Goal: Navigation & Orientation: Find specific page/section

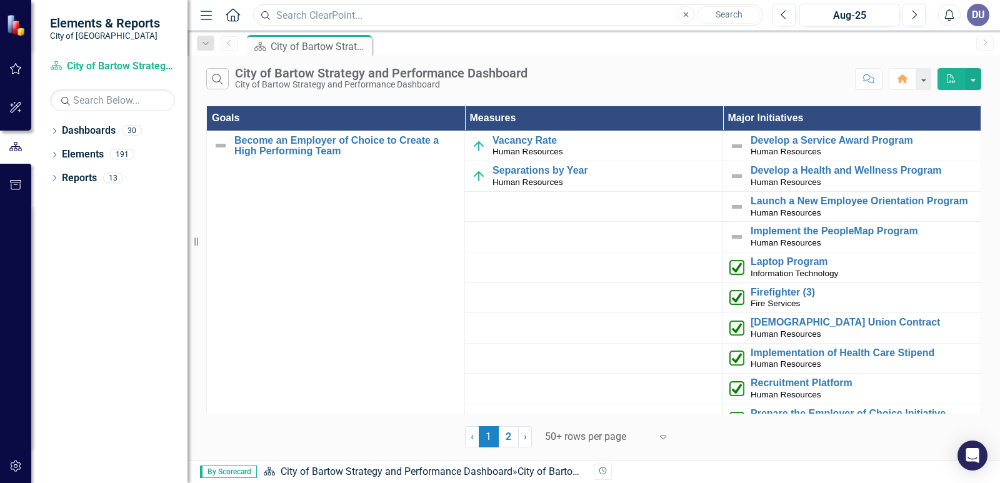
click at [355, 11] on input "text" at bounding box center [508, 15] width 510 height 22
click at [210, 13] on icon "Menu" at bounding box center [206, 14] width 16 height 13
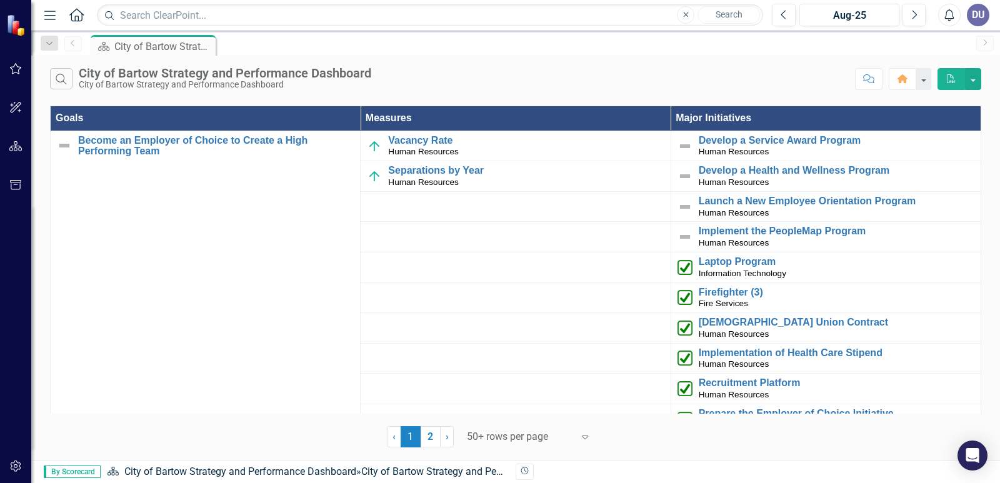
click at [79, 17] on icon at bounding box center [76, 14] width 14 height 13
click at [49, 12] on icon "Menu" at bounding box center [50, 14] width 16 height 13
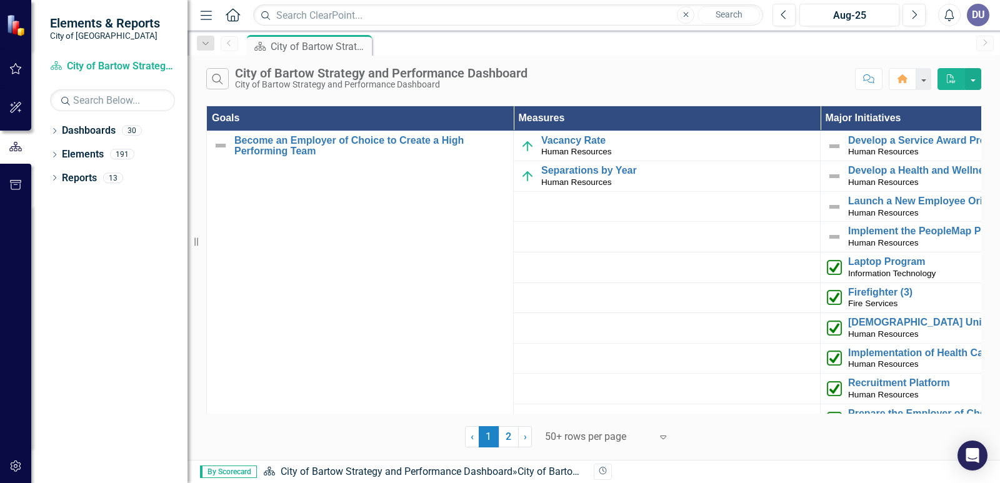
scroll to position [125, 0]
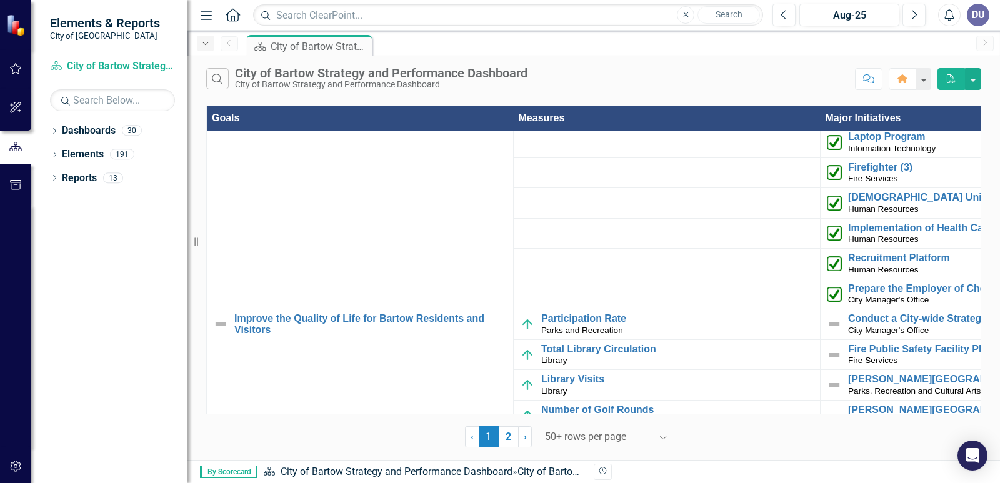
click at [211, 44] on div "Dropdown" at bounding box center [205, 43] width 17 height 15
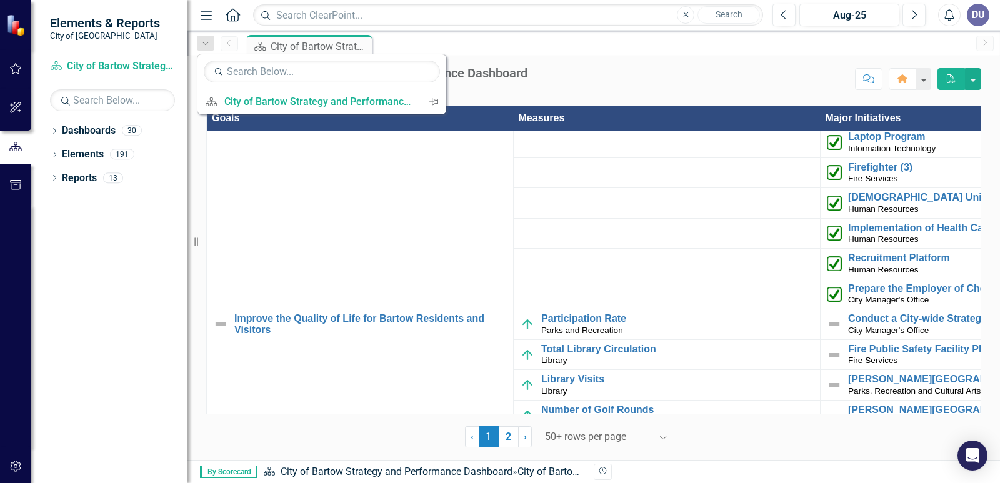
click at [509, 44] on div "Dashboard City of Bartow Strategy and Performance Dashboard Pin" at bounding box center [606, 45] width 725 height 20
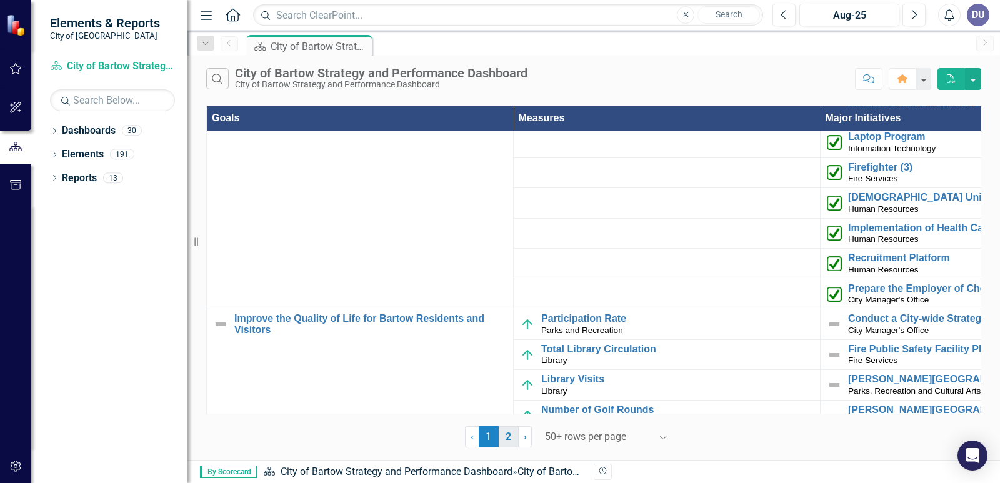
click at [507, 435] on link "2" at bounding box center [509, 436] width 20 height 21
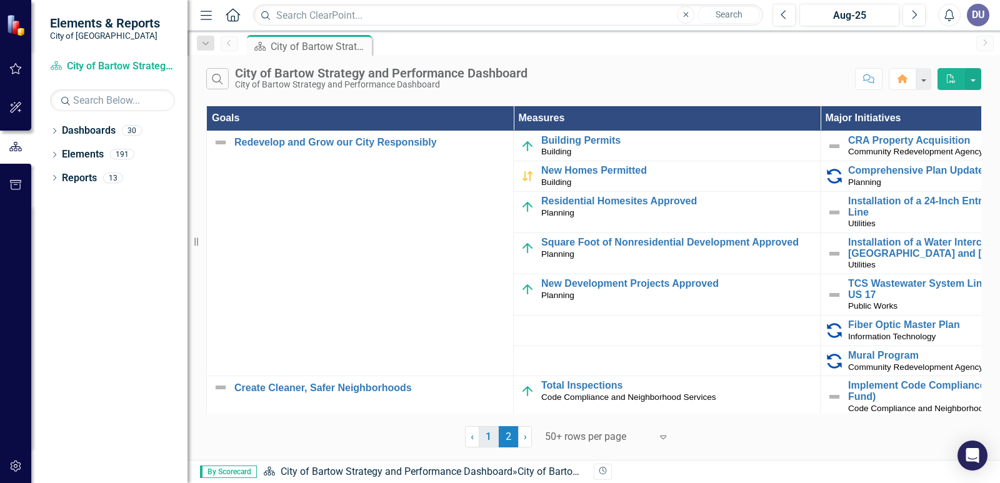
click at [492, 439] on link "1" at bounding box center [489, 436] width 20 height 21
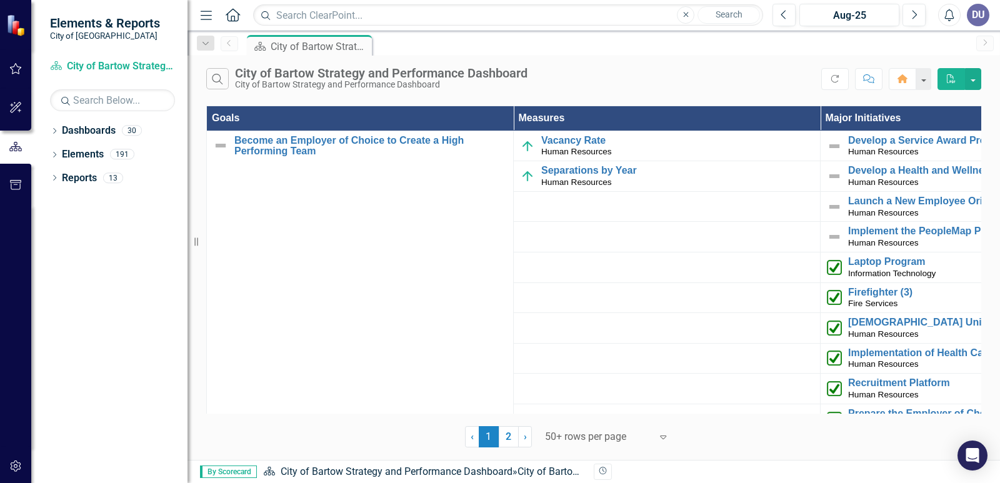
click at [885, 119] on th "Major Initiatives" at bounding box center [973, 118] width 307 height 25
click at [986, 42] on icon at bounding box center [984, 42] width 3 height 6
click at [905, 77] on icon "button" at bounding box center [902, 78] width 10 height 9
click at [17, 148] on icon "button" at bounding box center [16, 146] width 14 height 11
click at [54, 132] on icon "Dropdown" at bounding box center [54, 132] width 9 height 7
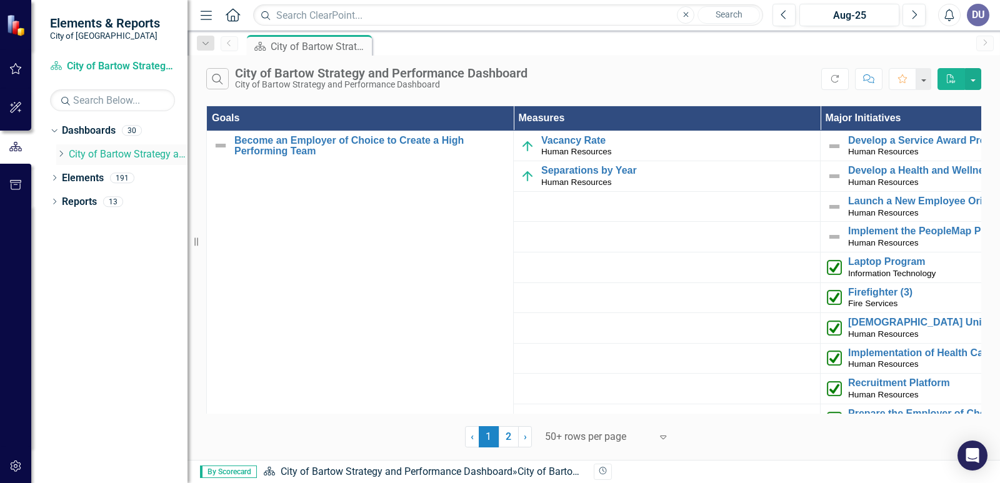
click at [88, 154] on link "City of Bartow Strategy and Performance Dashboard" at bounding box center [128, 154] width 119 height 14
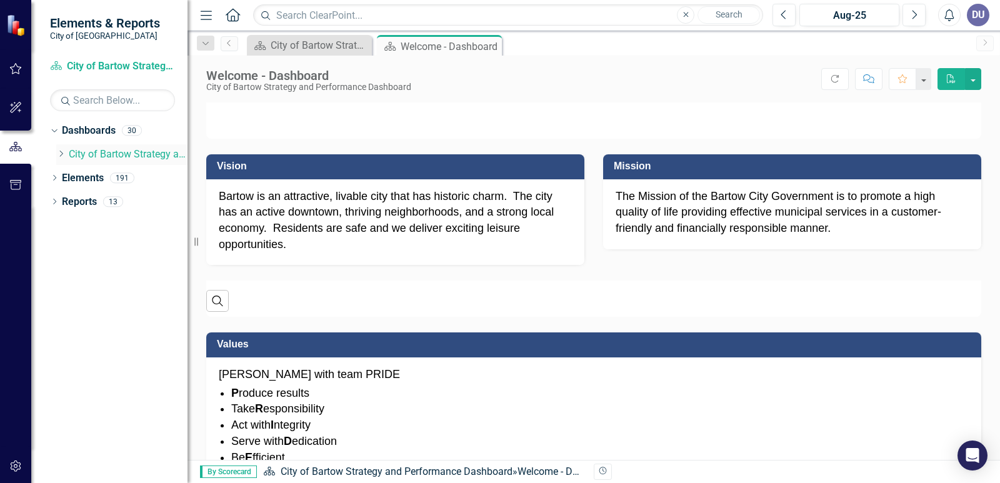
click at [60, 155] on icon "Dropdown" at bounding box center [60, 153] width 9 height 7
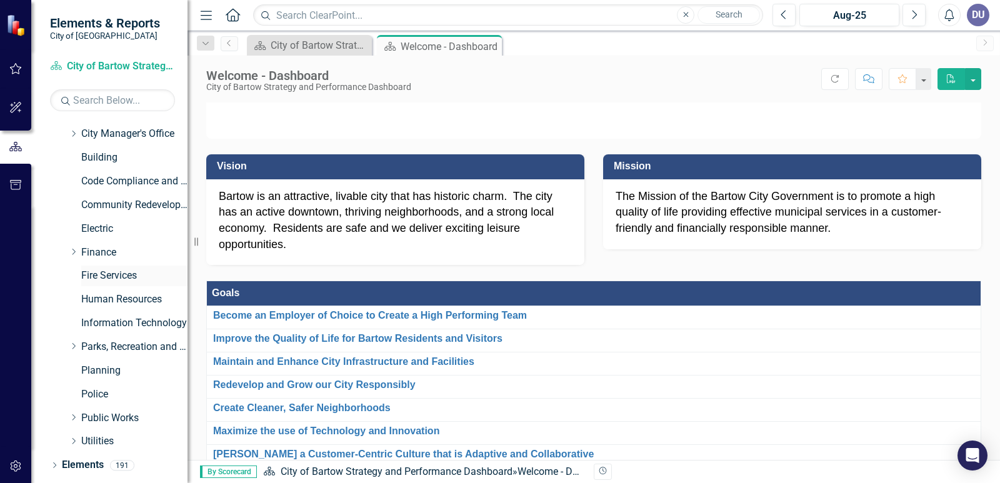
scroll to position [111, 0]
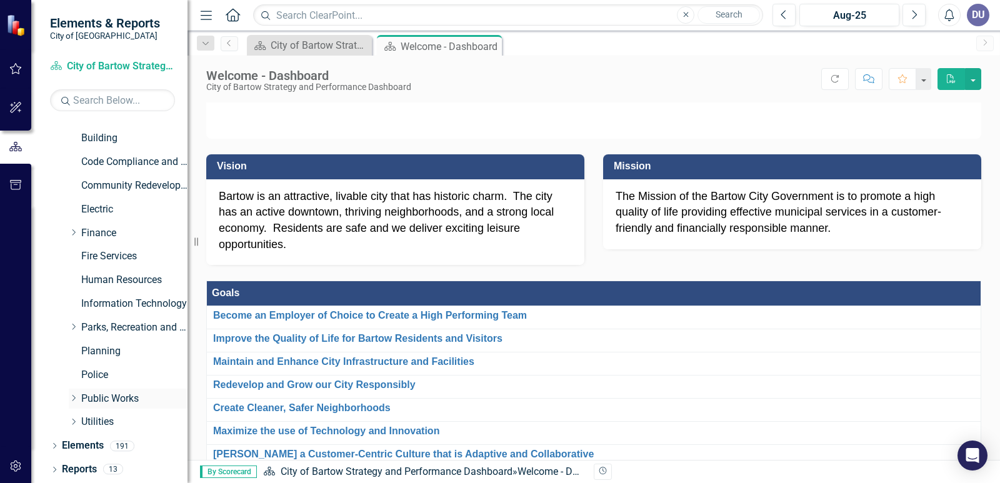
click at [72, 399] on icon "Dropdown" at bounding box center [73, 397] width 9 height 7
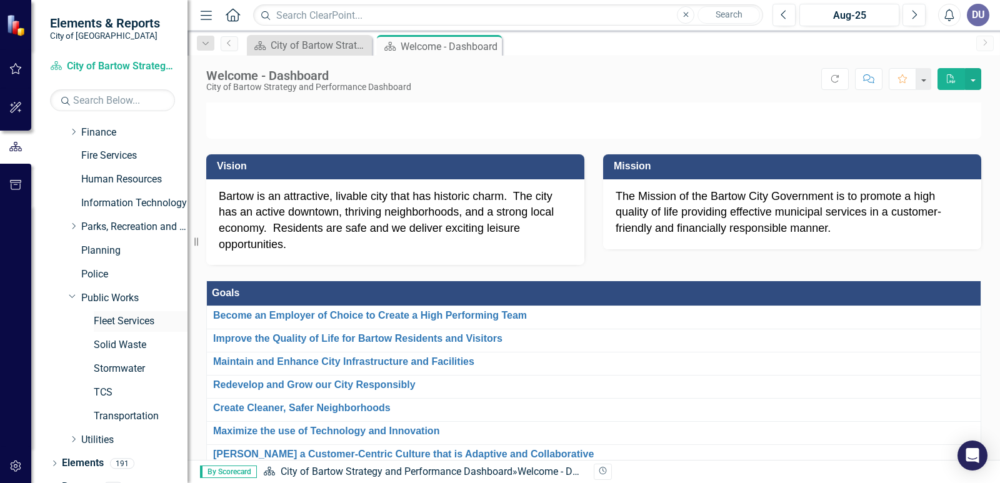
scroll to position [229, 0]
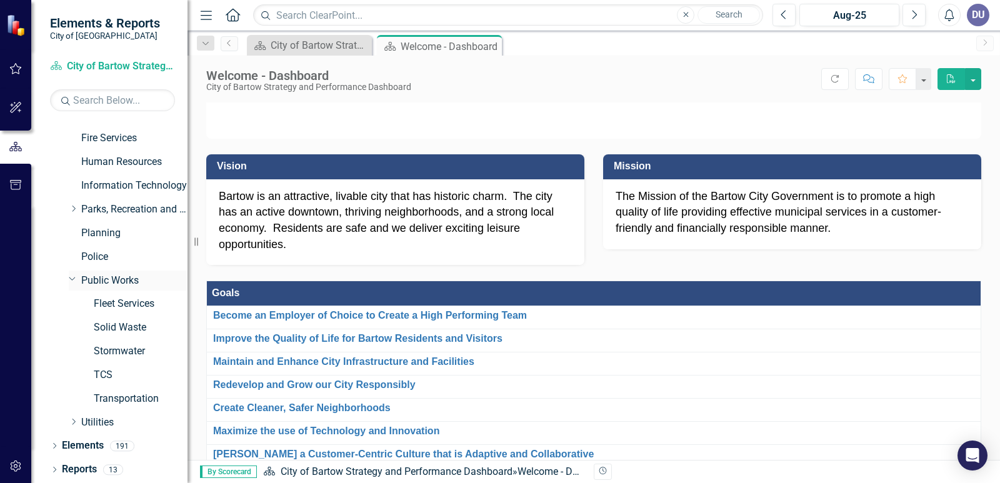
click at [72, 278] on icon "Dropdown" at bounding box center [72, 278] width 7 height 9
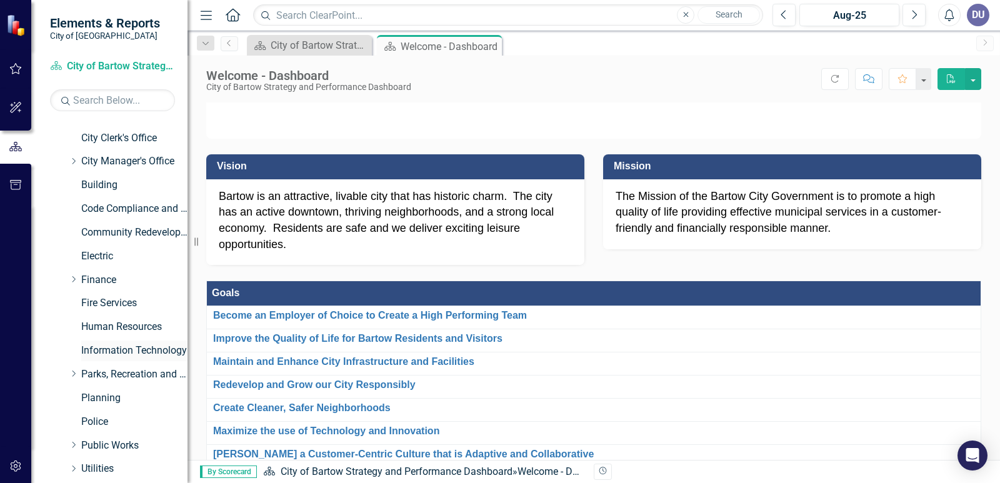
scroll to position [0, 0]
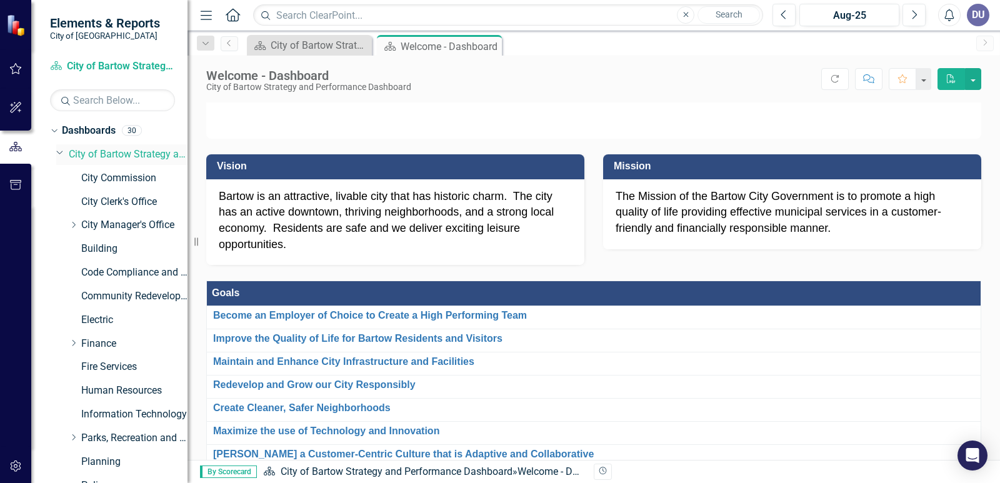
click at [57, 155] on icon "Dropdown" at bounding box center [59, 151] width 7 height 9
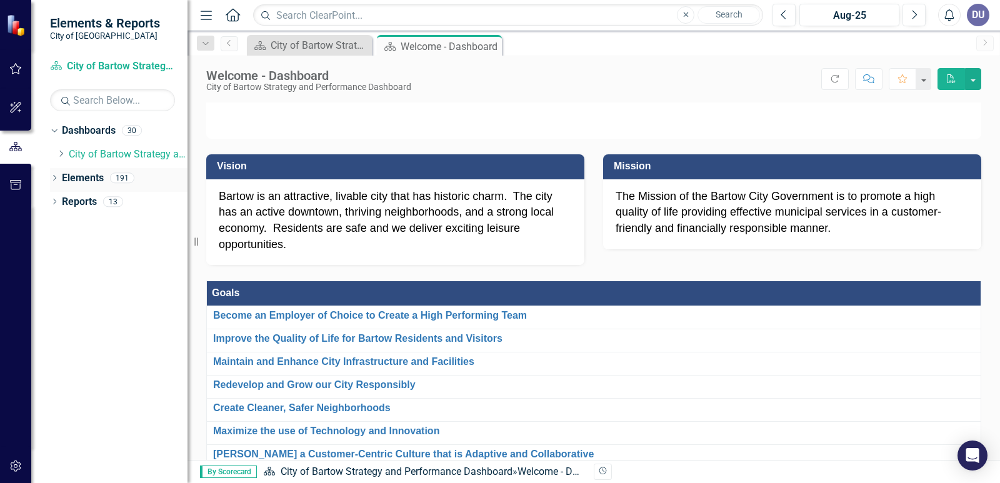
click at [54, 177] on icon "Dropdown" at bounding box center [54, 179] width 9 height 7
click at [62, 202] on icon "Dropdown" at bounding box center [60, 202] width 9 height 7
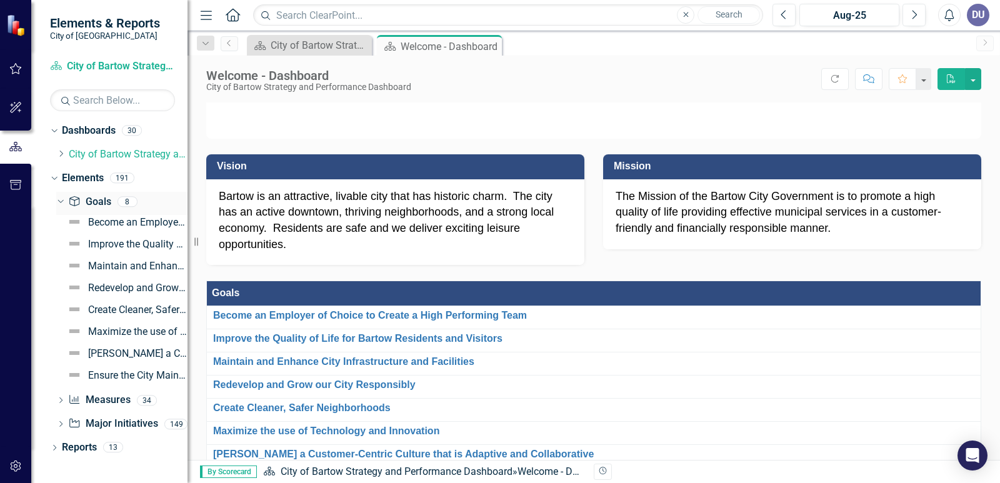
click at [60, 200] on icon "Dropdown" at bounding box center [59, 201] width 7 height 9
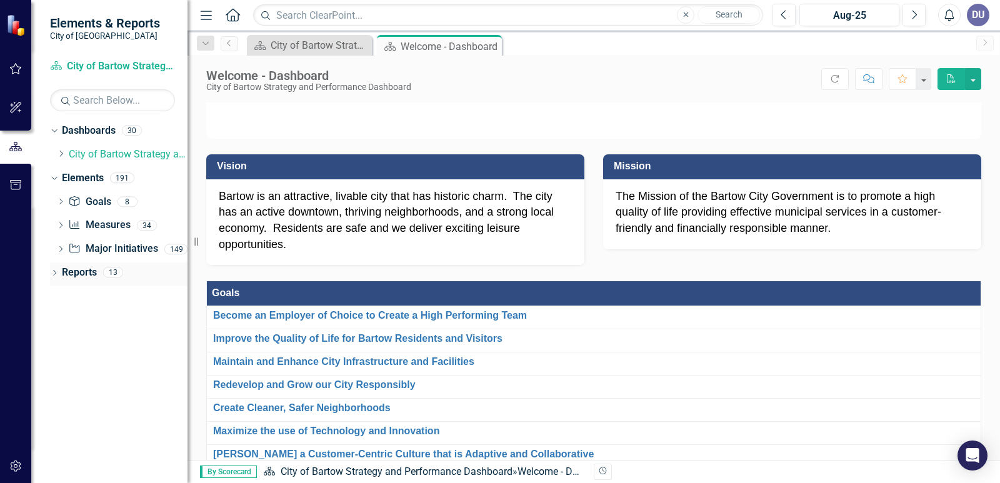
click at [55, 274] on icon at bounding box center [54, 273] width 3 height 6
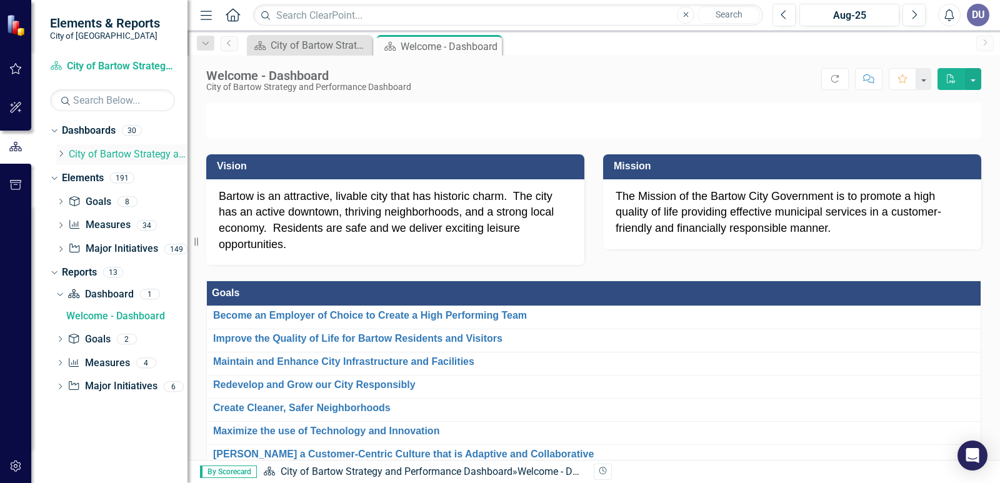
click at [61, 155] on icon "Dropdown" at bounding box center [60, 153] width 9 height 7
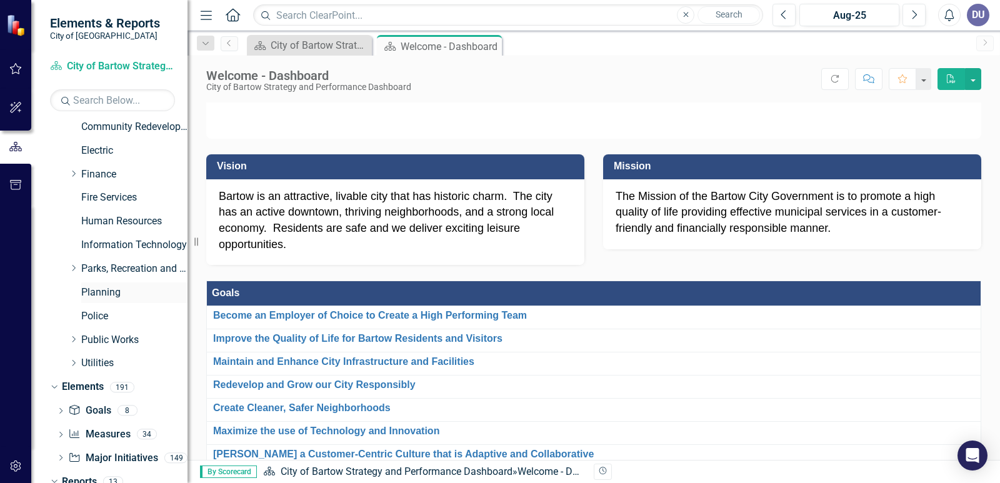
scroll to position [312, 0]
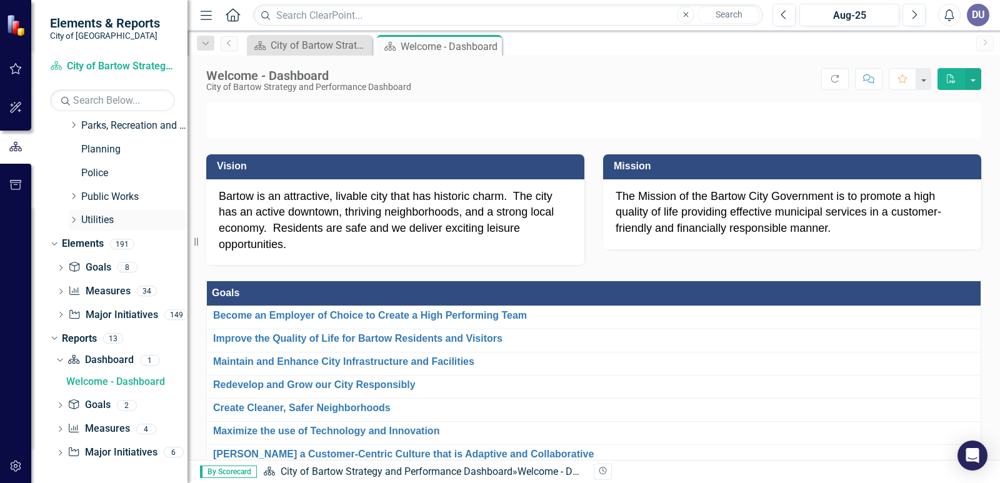
click at [74, 221] on icon "Dropdown" at bounding box center [73, 219] width 9 height 7
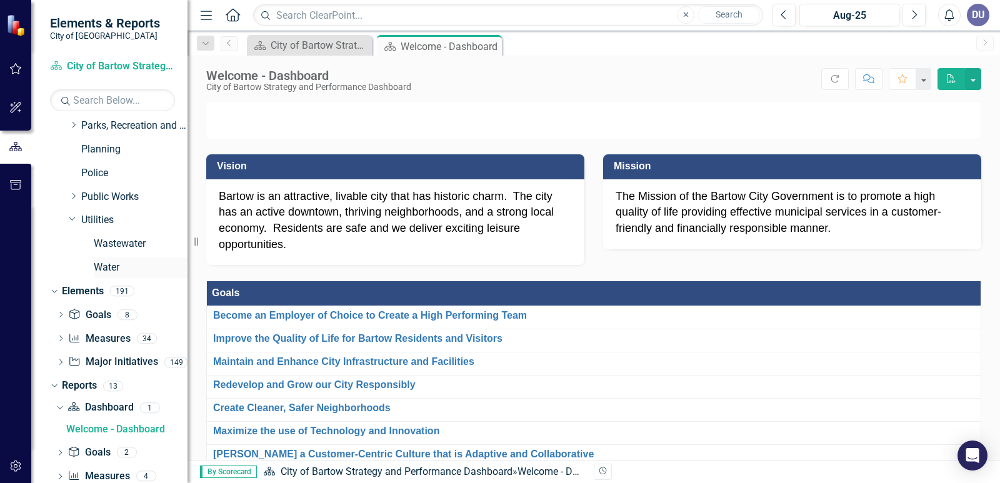
click at [100, 267] on link "Water" at bounding box center [141, 268] width 94 height 14
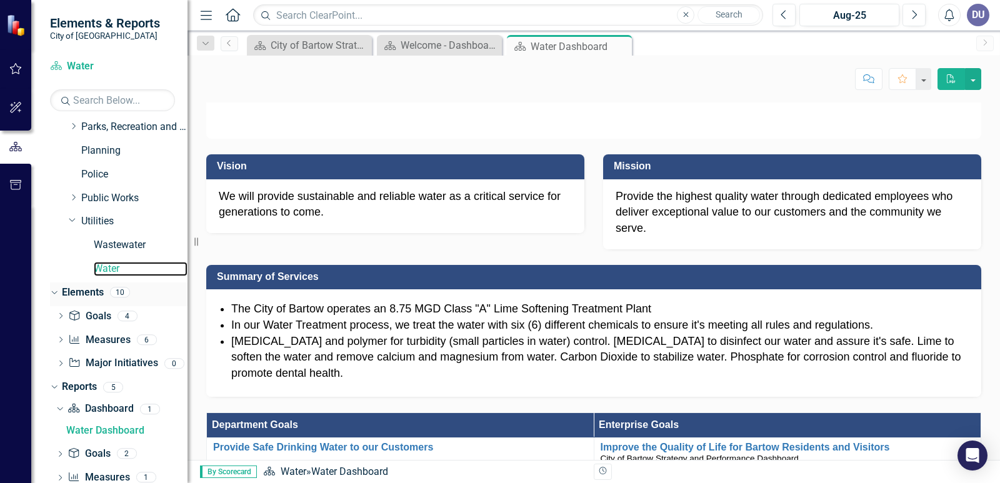
scroll to position [312, 0]
click at [74, 196] on icon "Dropdown" at bounding box center [73, 195] width 9 height 7
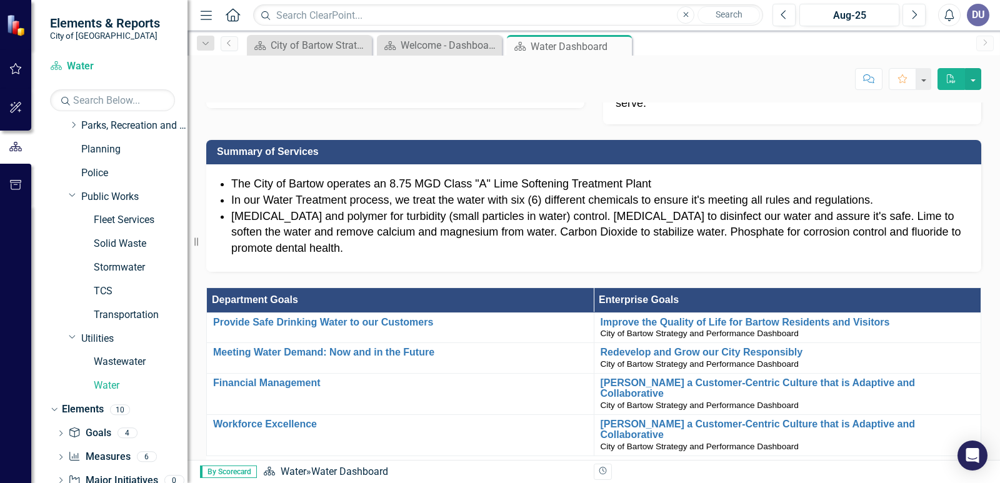
scroll to position [0, 0]
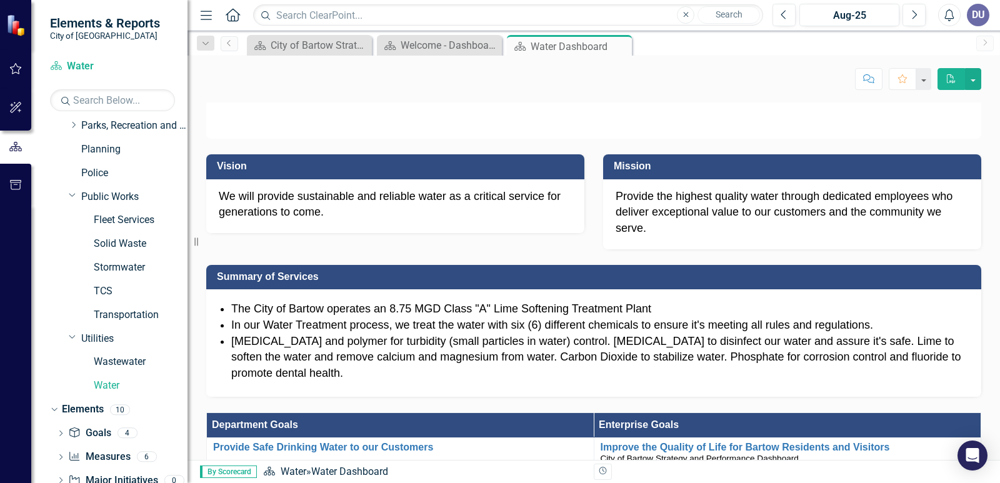
drag, startPoint x: 71, startPoint y: 338, endPoint x: 84, endPoint y: 238, distance: 100.8
click at [71, 337] on icon "Dropdown" at bounding box center [72, 336] width 7 height 9
click at [71, 196] on icon "Dropdown" at bounding box center [72, 194] width 7 height 9
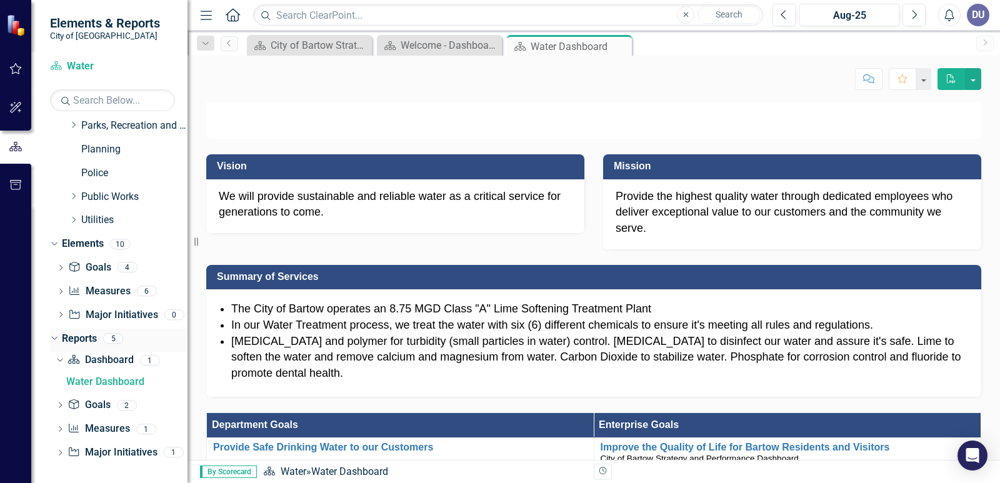
scroll to position [314, 0]
click at [61, 405] on icon "Dropdown" at bounding box center [60, 404] width 9 height 7
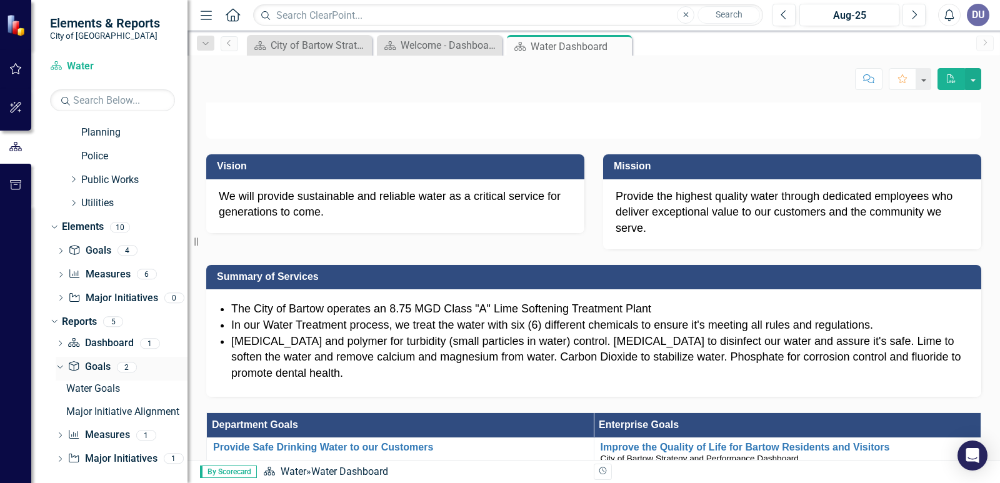
scroll to position [337, 0]
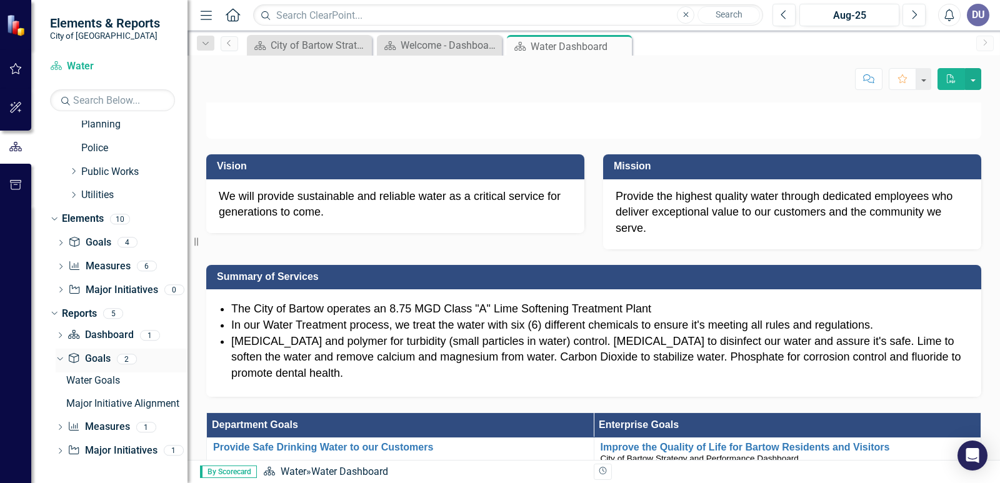
click at [57, 359] on icon "Dropdown" at bounding box center [58, 358] width 7 height 9
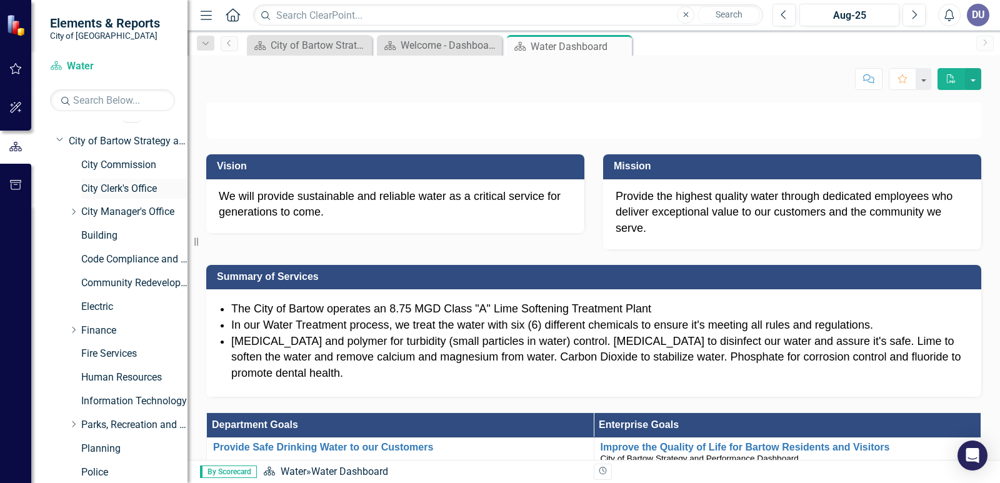
scroll to position [0, 0]
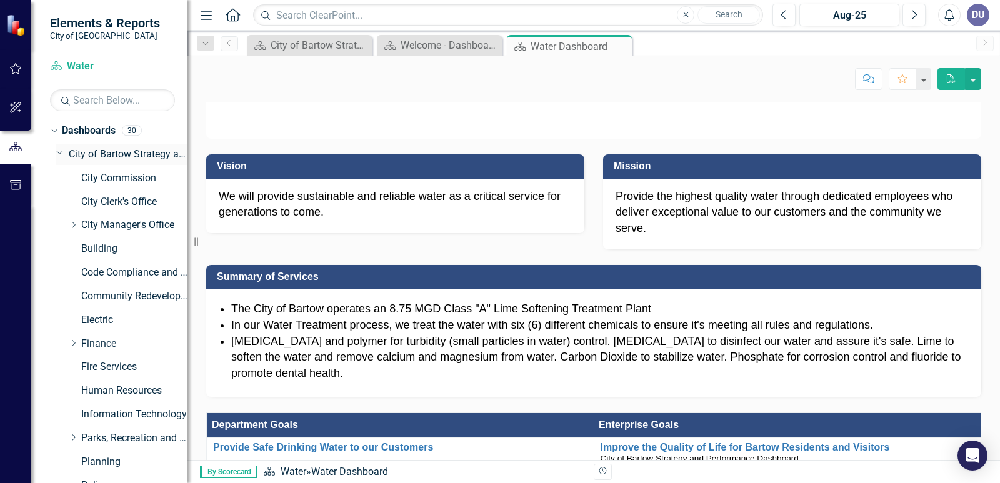
click at [58, 152] on icon at bounding box center [60, 152] width 6 height 3
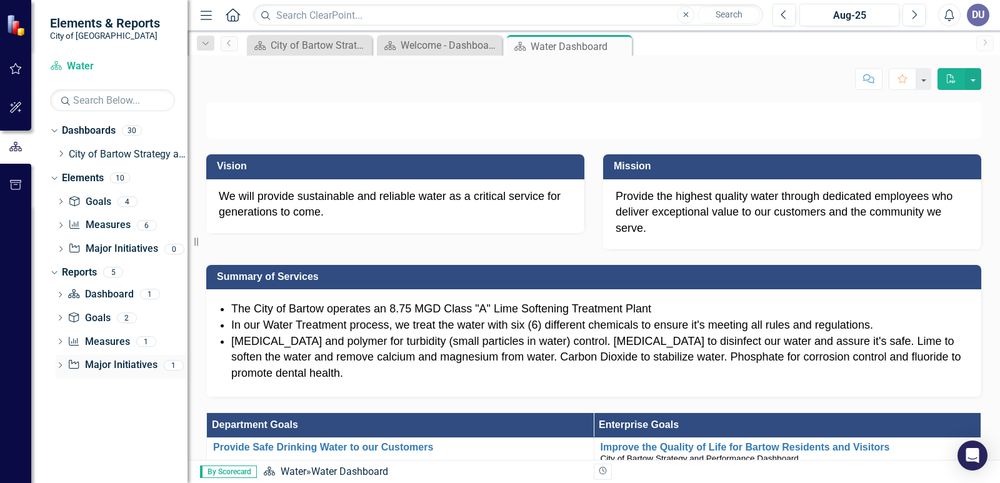
click at [58, 366] on icon "Dropdown" at bounding box center [60, 366] width 9 height 7
click at [56, 177] on icon at bounding box center [54, 177] width 6 height 3
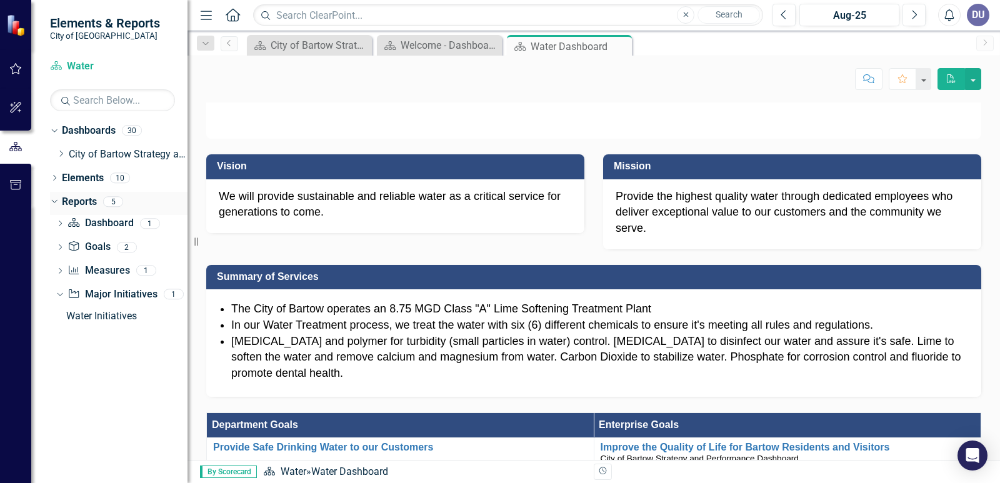
click at [57, 200] on icon at bounding box center [54, 201] width 6 height 3
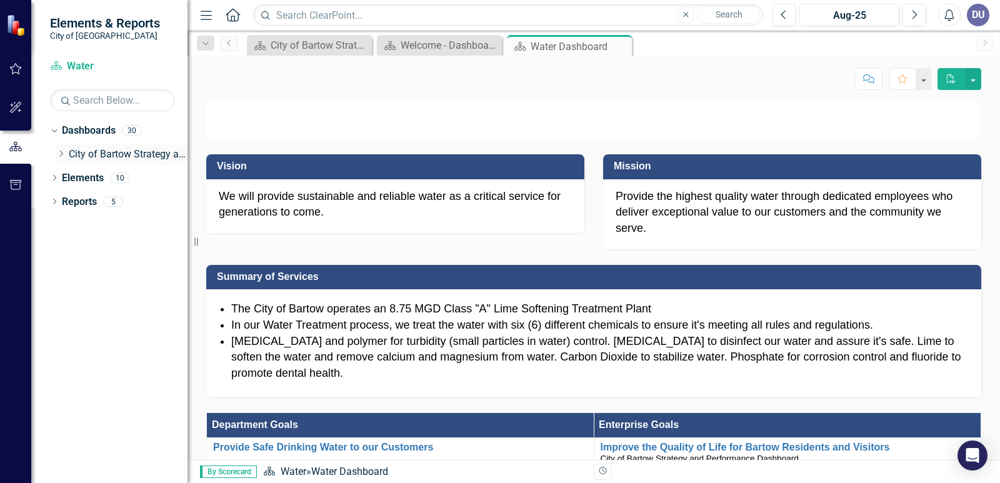
click at [59, 151] on icon "Dropdown" at bounding box center [60, 153] width 9 height 7
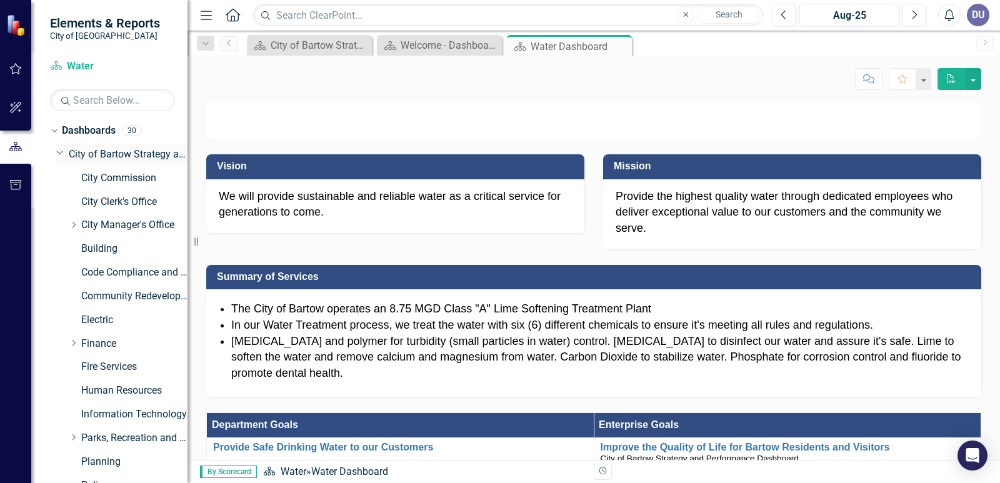
click at [111, 151] on link "City of Bartow Strategy and Performance Dashboard" at bounding box center [128, 154] width 119 height 14
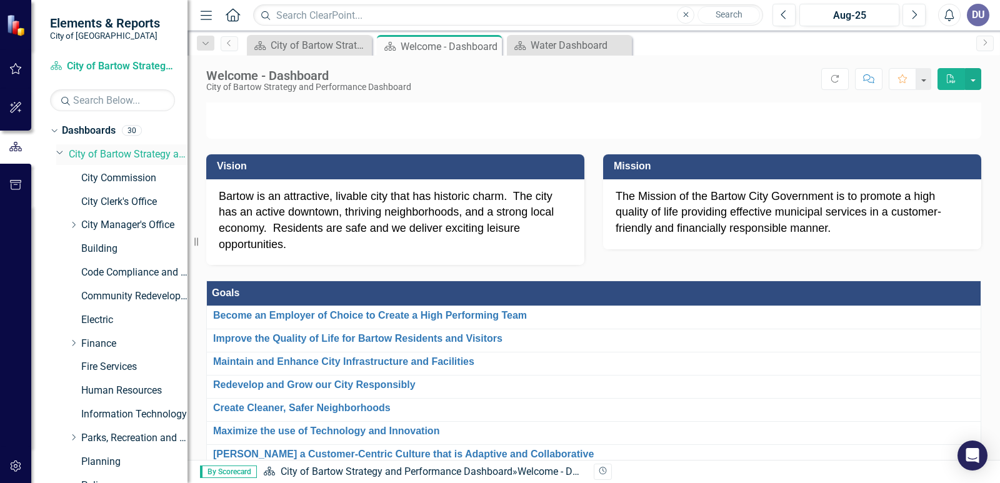
click at [58, 151] on icon "Dropdown" at bounding box center [59, 151] width 7 height 9
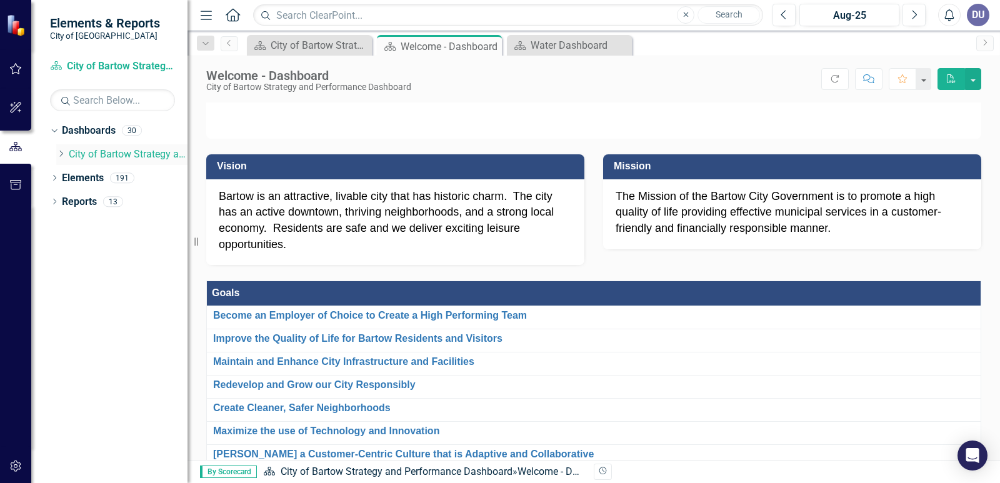
click at [74, 152] on link "City of Bartow Strategy and Performance Dashboard" at bounding box center [128, 154] width 119 height 14
click at [62, 156] on icon "Dropdown" at bounding box center [60, 153] width 9 height 7
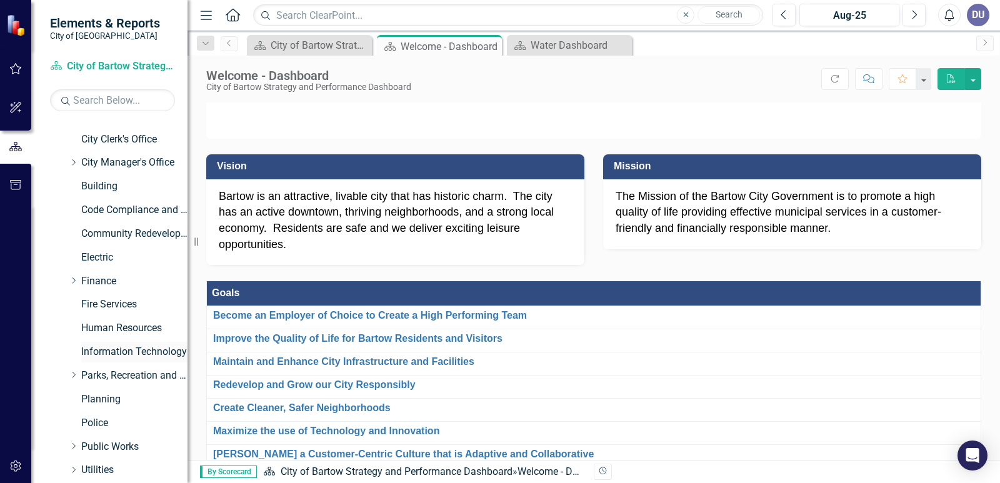
scroll to position [111, 0]
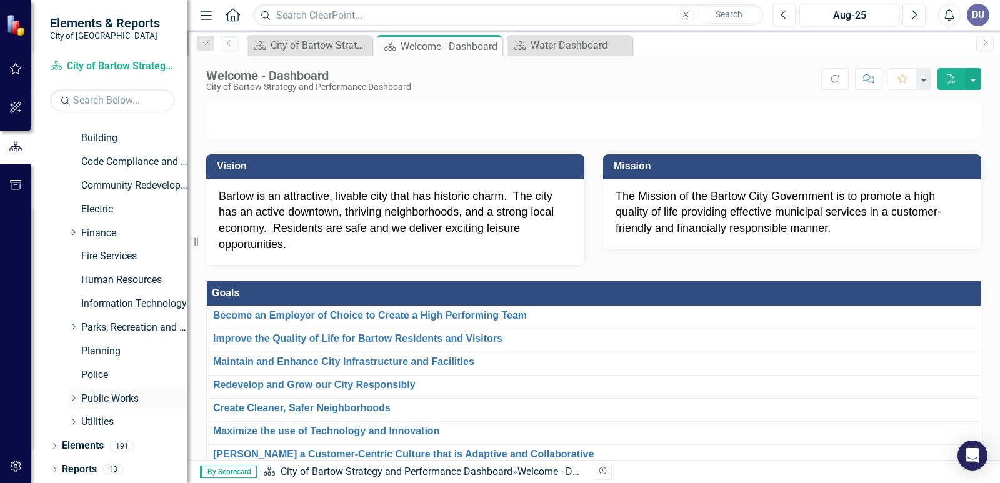
click at [111, 394] on link "Public Works" at bounding box center [134, 399] width 106 height 14
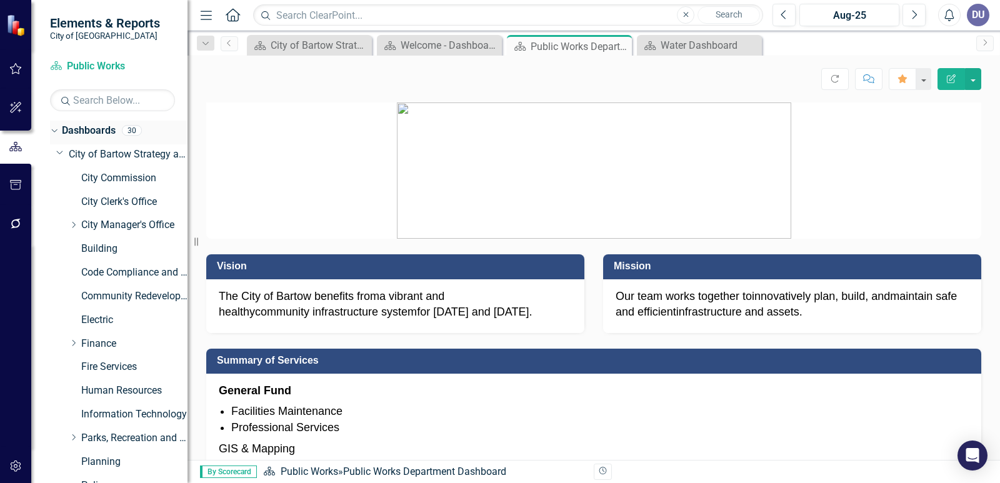
click at [52, 131] on icon "Dropdown" at bounding box center [52, 130] width 7 height 9
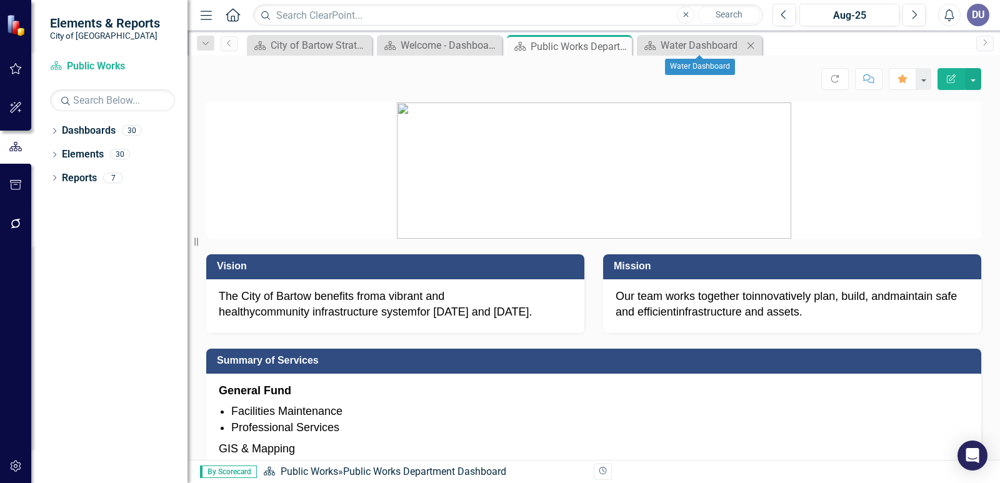
click at [752, 44] on icon at bounding box center [750, 45] width 7 height 7
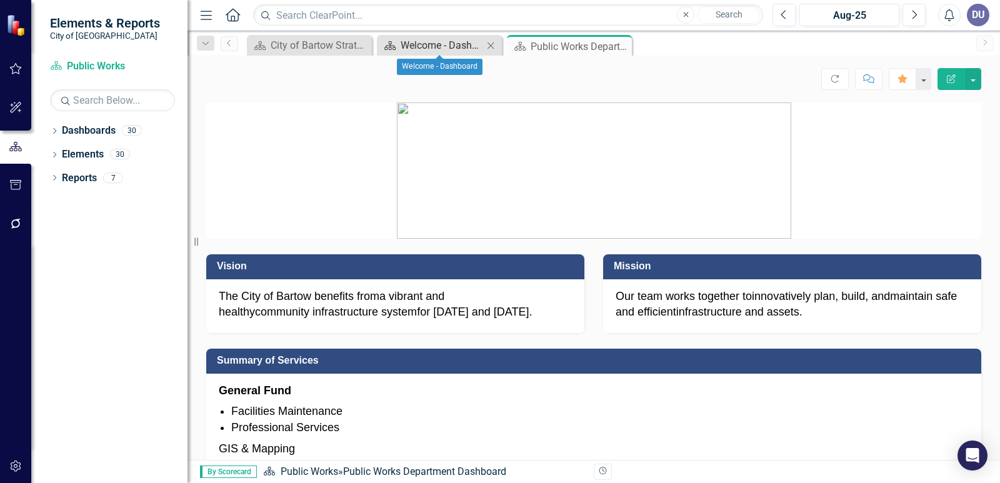
click at [438, 43] on div "Welcome - Dashboard" at bounding box center [441, 45] width 82 height 16
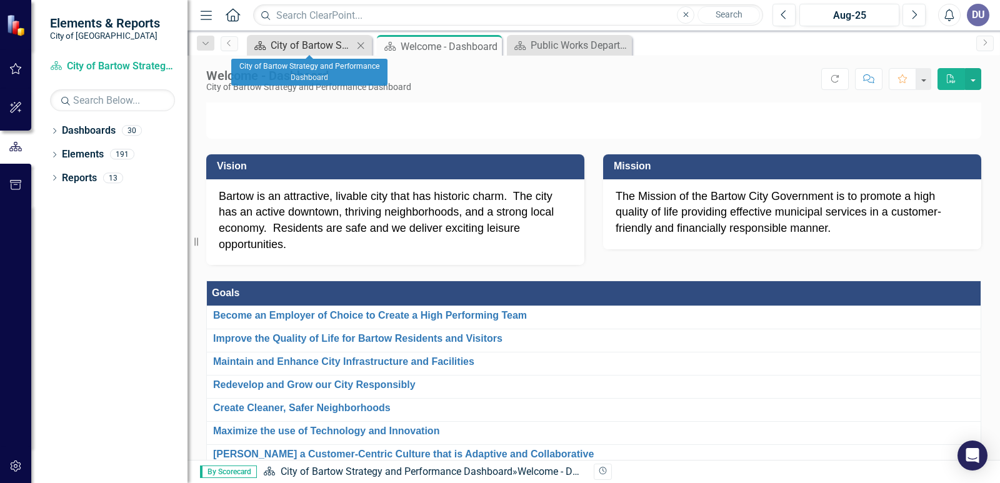
click at [283, 41] on div "City of Bartow Strategy and Performance Dashboard" at bounding box center [312, 45] width 82 height 16
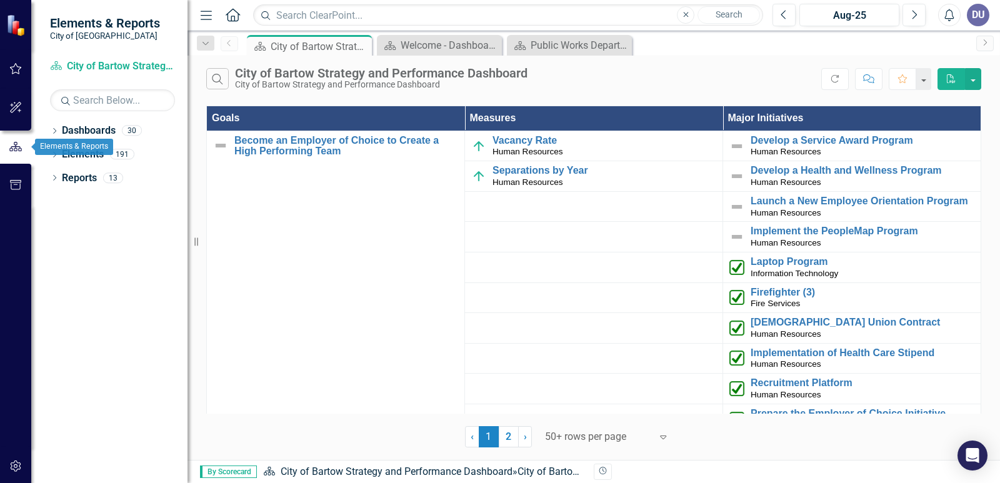
click at [14, 144] on icon "button" at bounding box center [16, 146] width 14 height 11
click at [445, 45] on div "Welcome - Dashboard" at bounding box center [441, 45] width 82 height 16
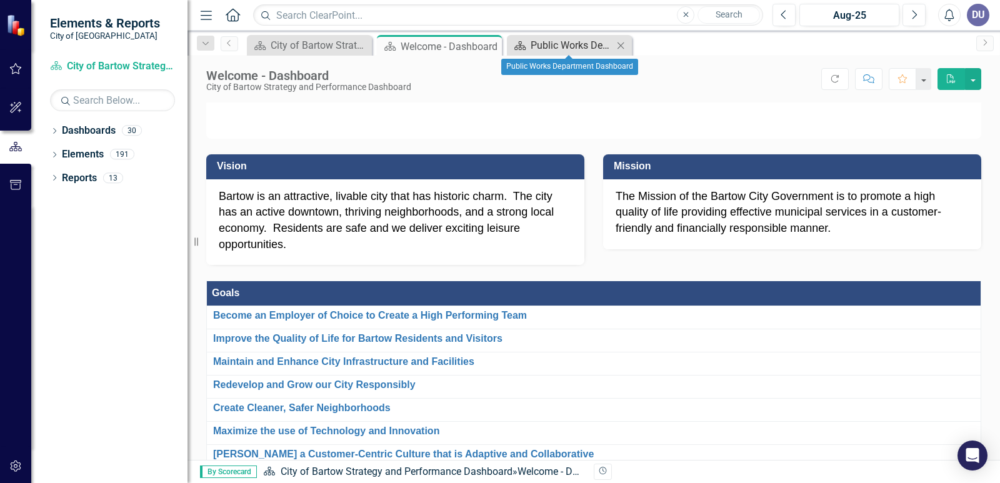
click at [567, 42] on div "Public Works Department Dashboard" at bounding box center [571, 45] width 82 height 16
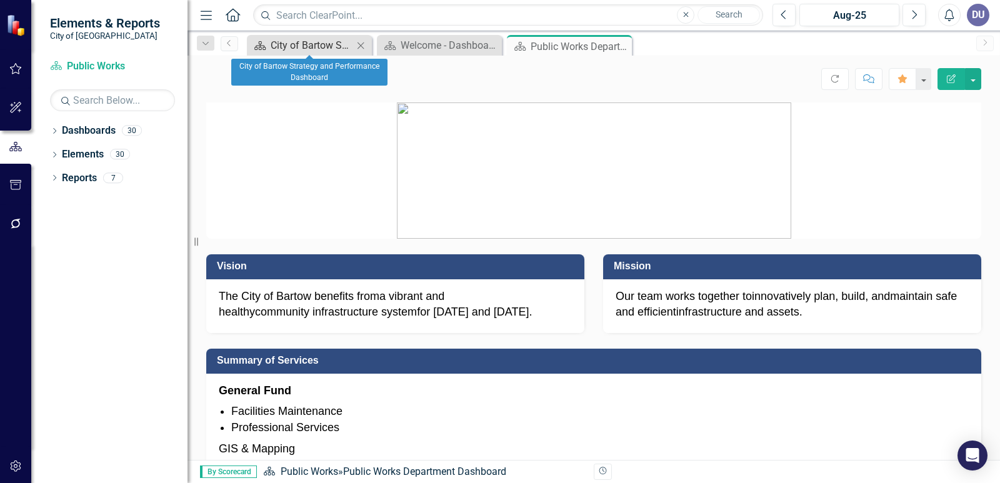
click at [312, 46] on div "City of Bartow Strategy and Performance Dashboard" at bounding box center [312, 45] width 82 height 16
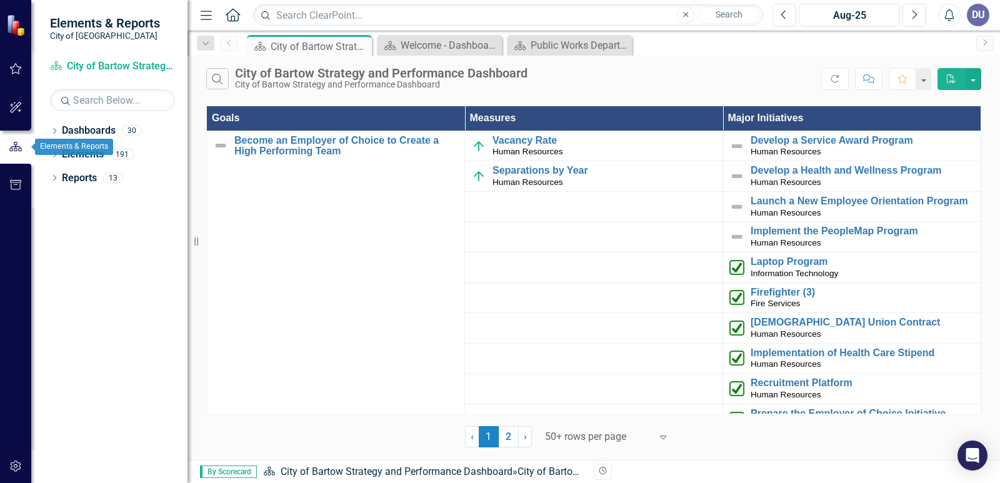
click at [11, 145] on icon "button" at bounding box center [16, 146] width 14 height 11
click at [57, 129] on icon "Dropdown" at bounding box center [54, 132] width 9 height 7
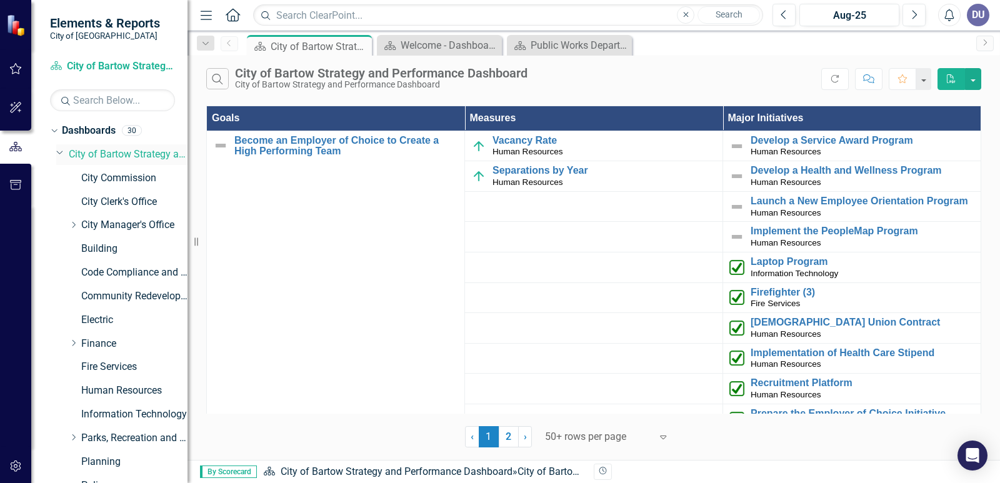
click at [59, 154] on icon at bounding box center [60, 152] width 6 height 3
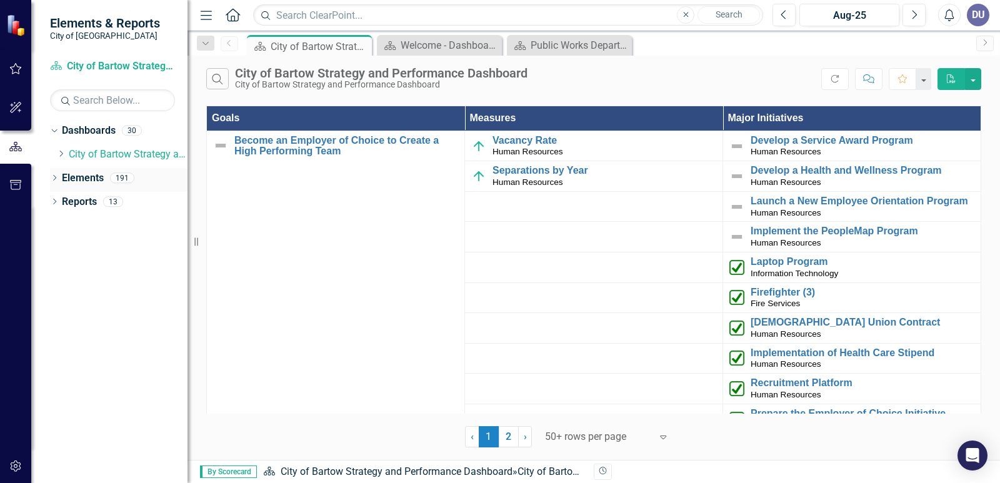
click at [55, 174] on div "Dropdown Elements 191" at bounding box center [118, 180] width 137 height 24
click at [51, 177] on icon "Dropdown" at bounding box center [54, 179] width 9 height 7
click at [61, 247] on icon at bounding box center [60, 249] width 3 height 6
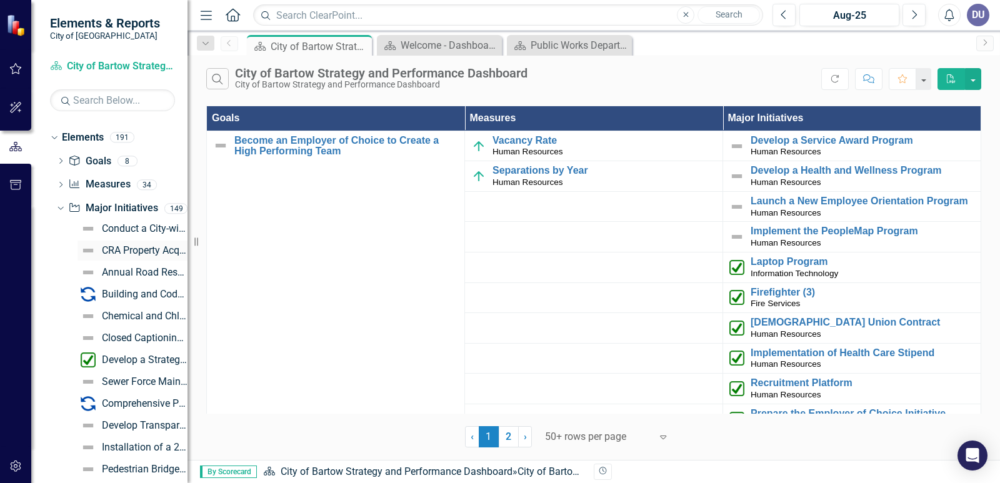
scroll to position [62, 0]
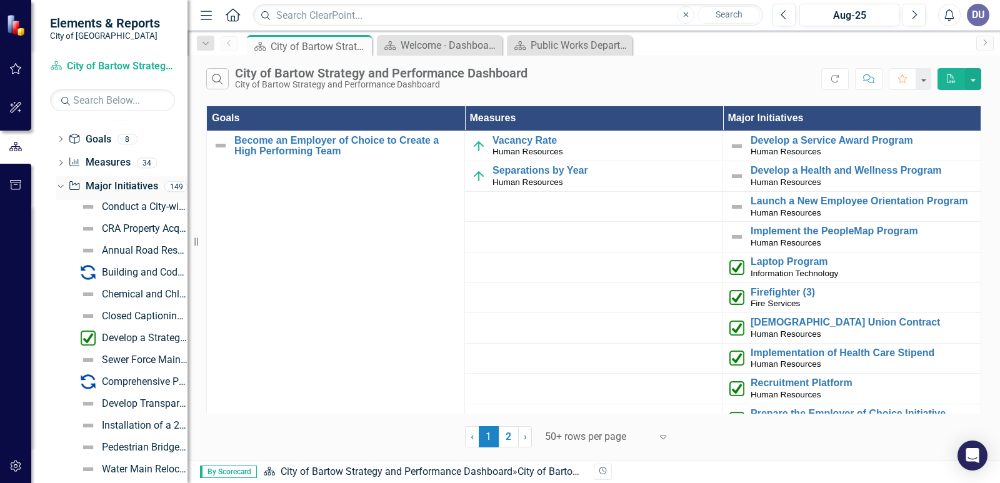
click at [112, 182] on link "Major Initiative Major Initiatives" at bounding box center [112, 186] width 89 height 14
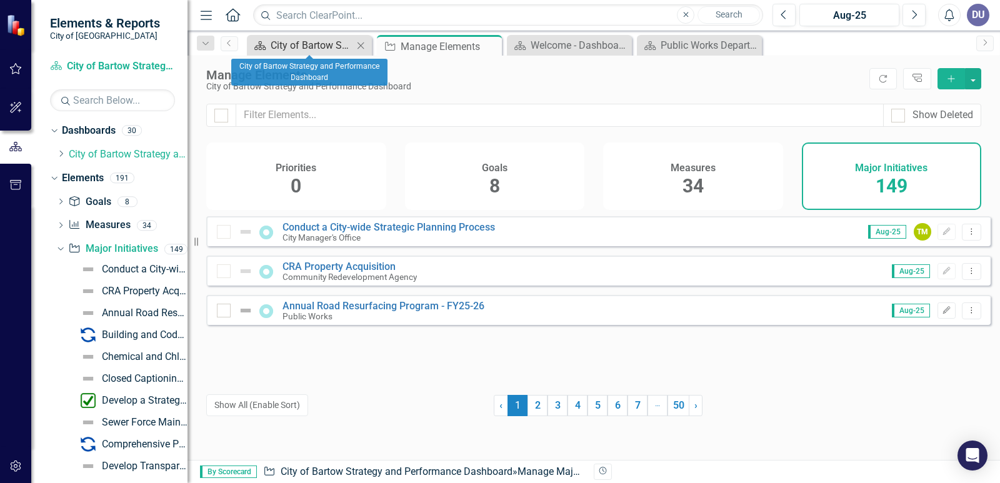
click at [316, 44] on div "City of Bartow Strategy and Performance Dashboard" at bounding box center [312, 45] width 82 height 16
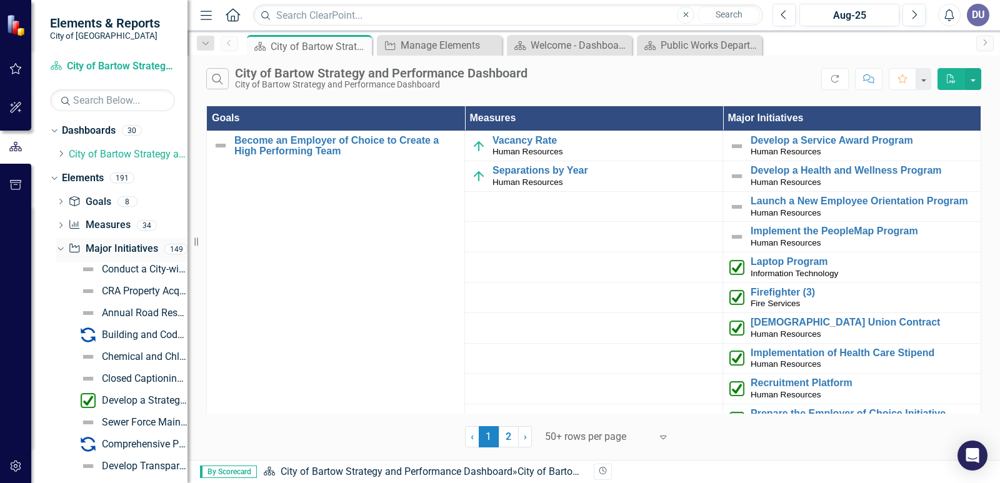
click at [61, 246] on icon "Dropdown" at bounding box center [59, 248] width 7 height 9
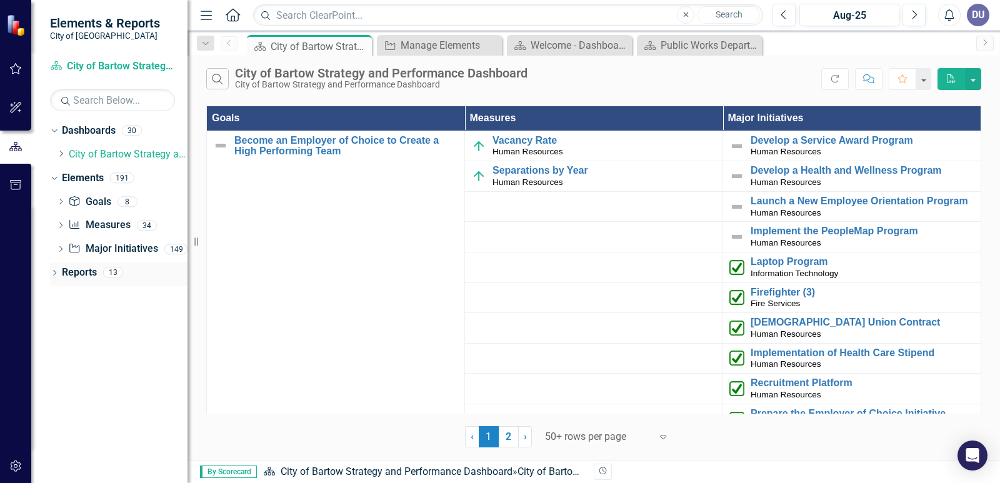
click at [57, 273] on icon "Dropdown" at bounding box center [54, 274] width 9 height 7
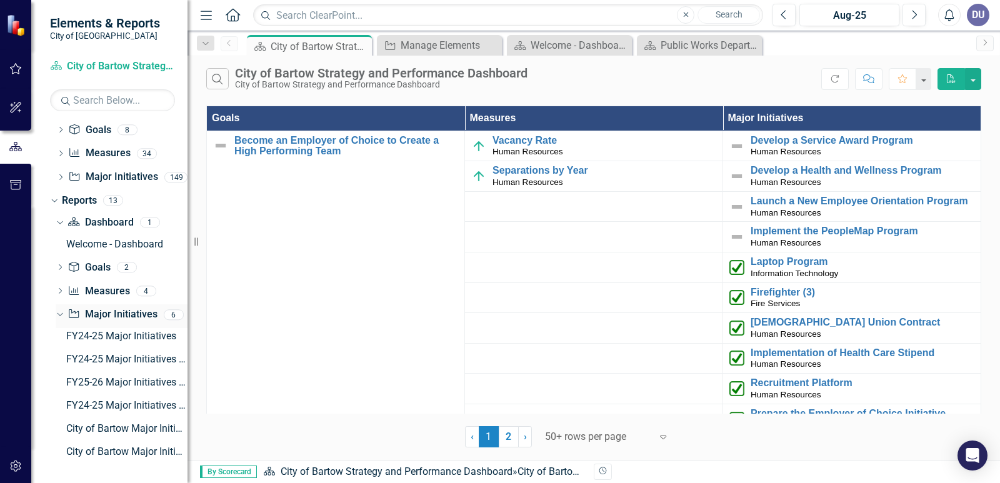
scroll to position [72, 0]
click at [105, 380] on div "FY25-26 Major Initiatives - NEW" at bounding box center [126, 381] width 121 height 11
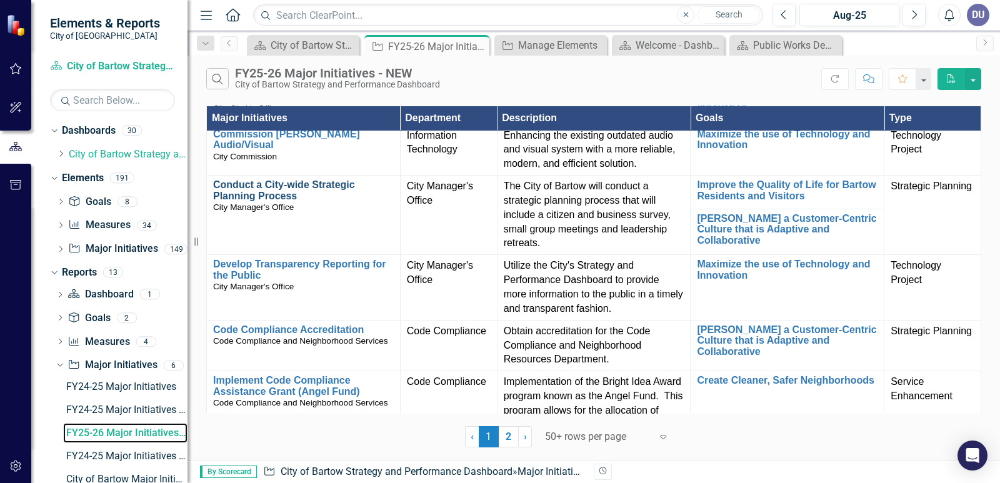
scroll to position [62, 0]
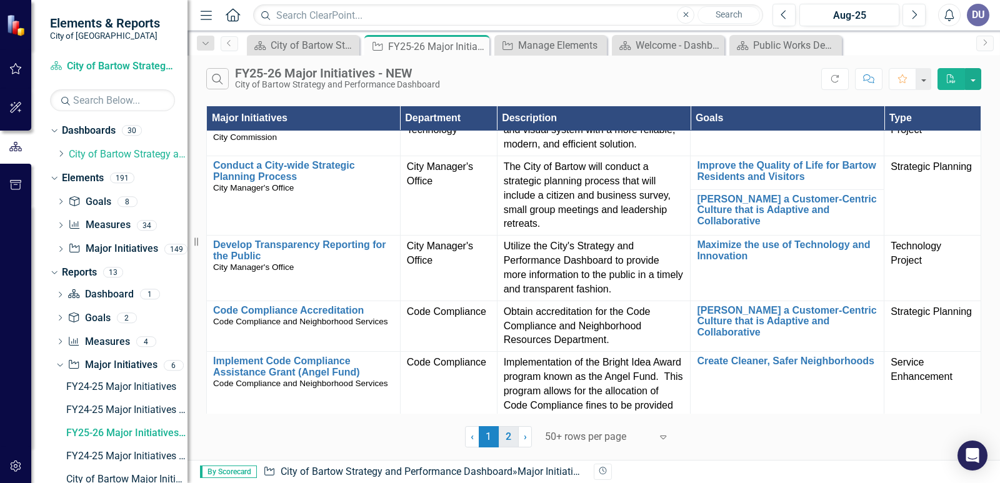
click at [507, 437] on link "2" at bounding box center [509, 436] width 20 height 21
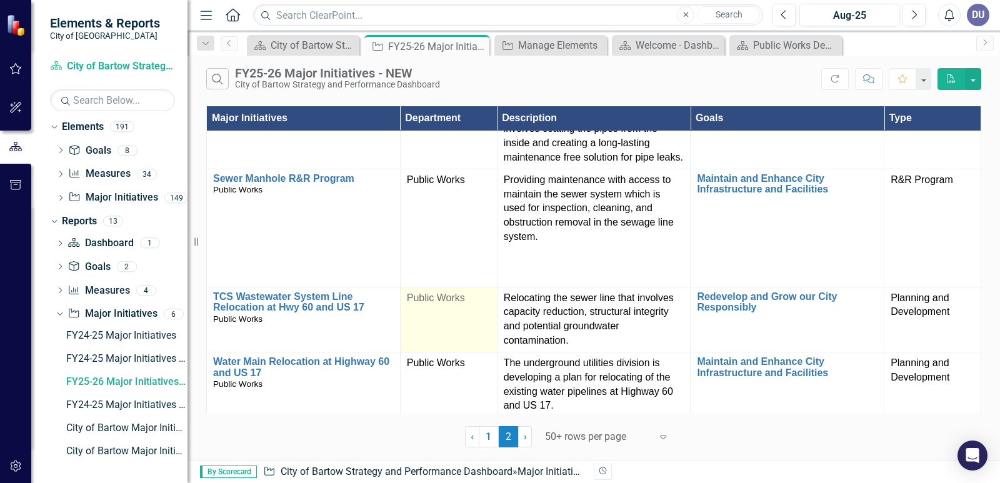
scroll to position [187, 0]
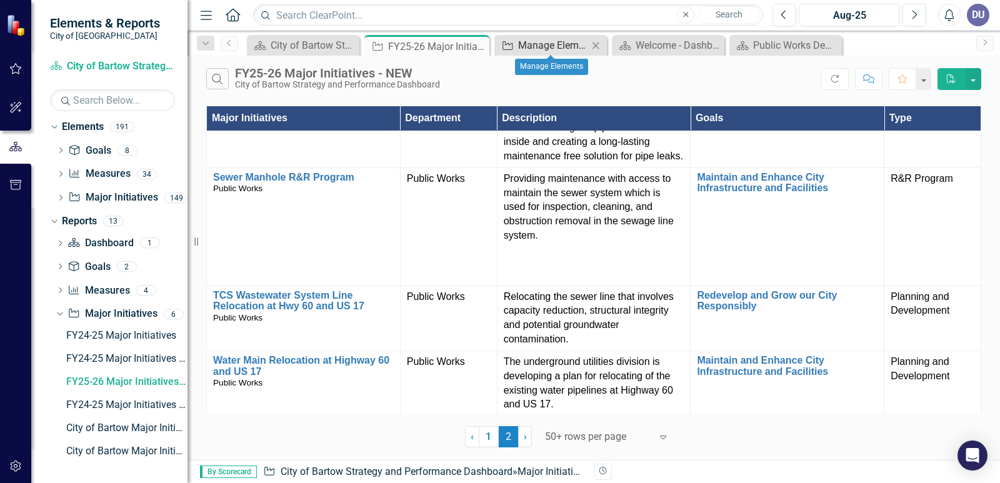
click at [545, 44] on div "Manage Elements" at bounding box center [553, 45] width 70 height 16
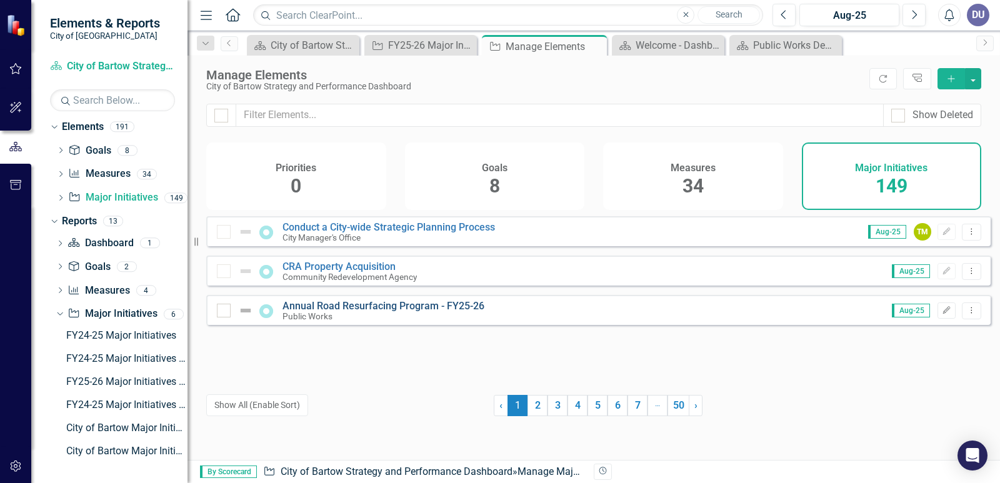
click at [320, 312] on link "Annual Road Resurfacing Program - FY25-26" at bounding box center [383, 306] width 202 height 12
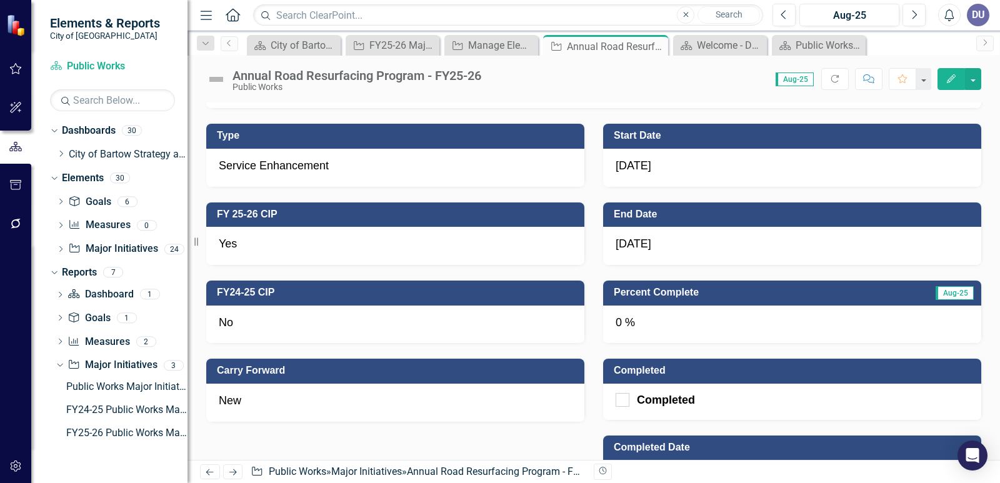
scroll to position [435, 0]
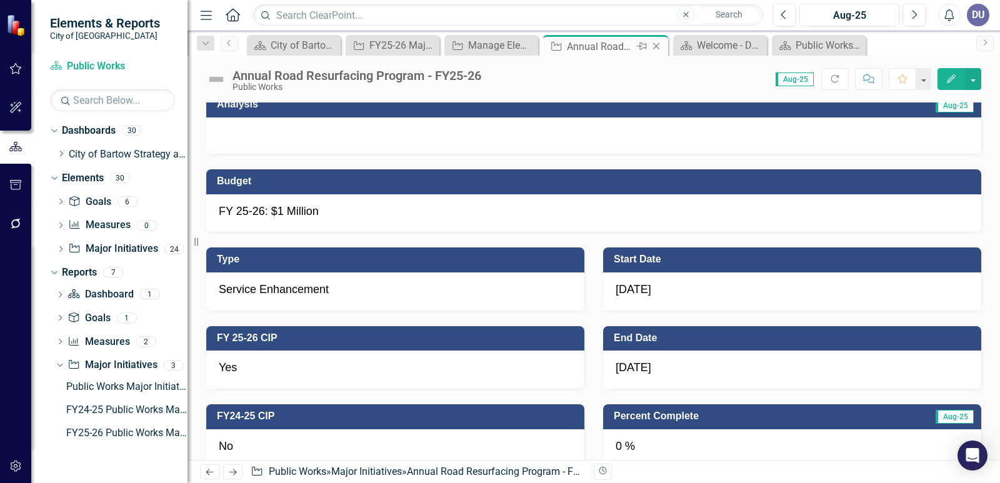
click at [654, 45] on icon "Close" at bounding box center [656, 46] width 12 height 10
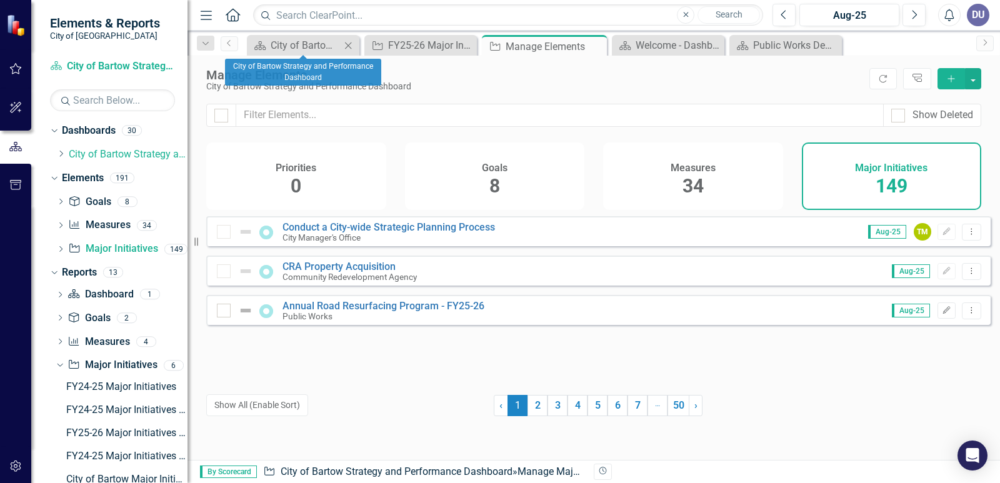
click at [346, 46] on icon "Close" at bounding box center [348, 46] width 12 height 10
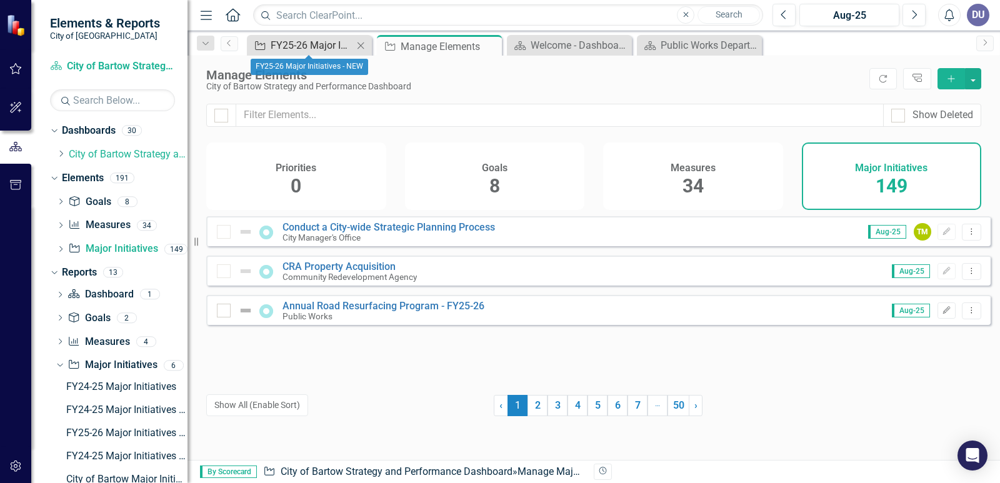
click at [300, 47] on div "FY25-26 Major Initiatives - NEW" at bounding box center [312, 45] width 82 height 16
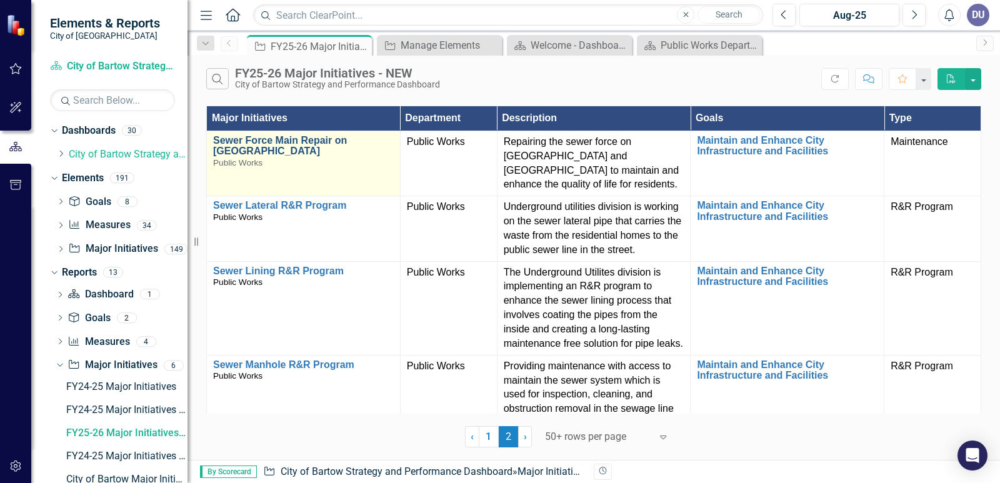
click at [307, 146] on link "Sewer Force Main Repair on [GEOGRAPHIC_DATA]" at bounding box center [303, 146] width 181 height 22
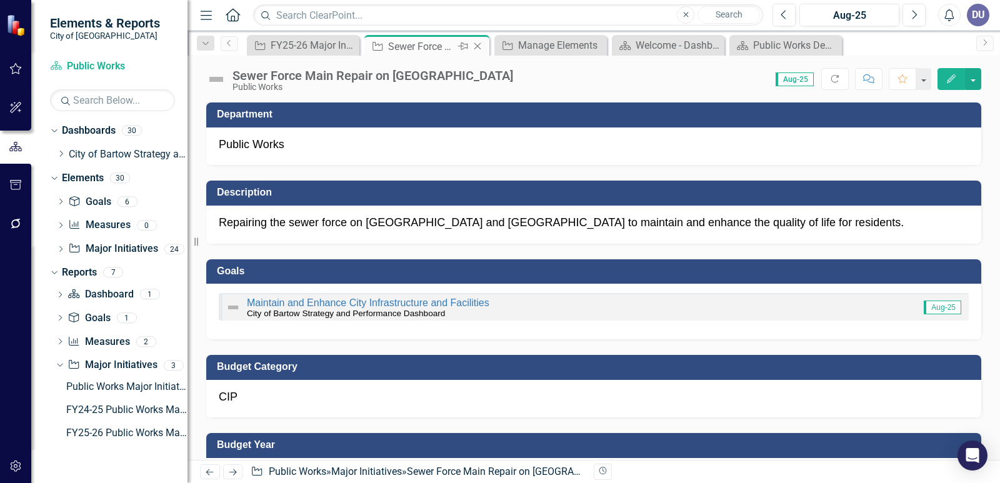
click at [482, 48] on icon "Close" at bounding box center [477, 46] width 12 height 10
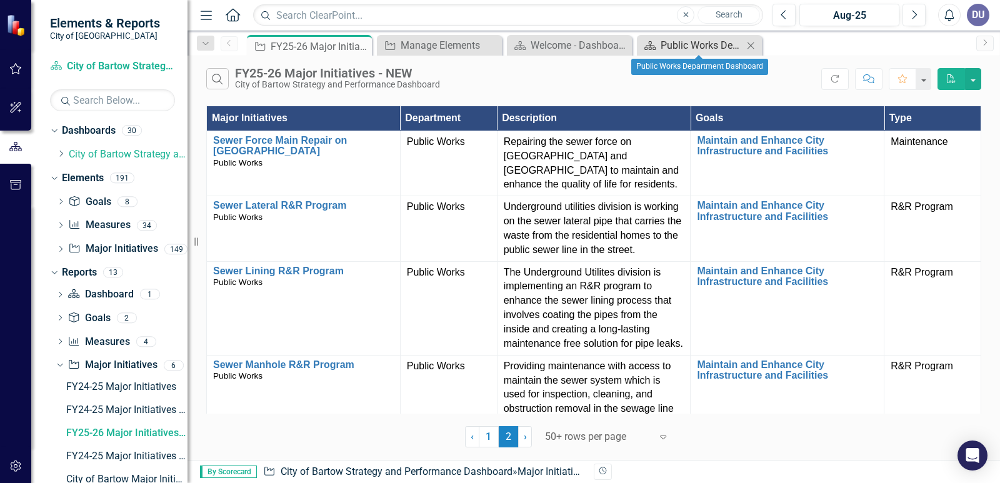
click at [696, 47] on div "Public Works Department Dashboard" at bounding box center [701, 45] width 82 height 16
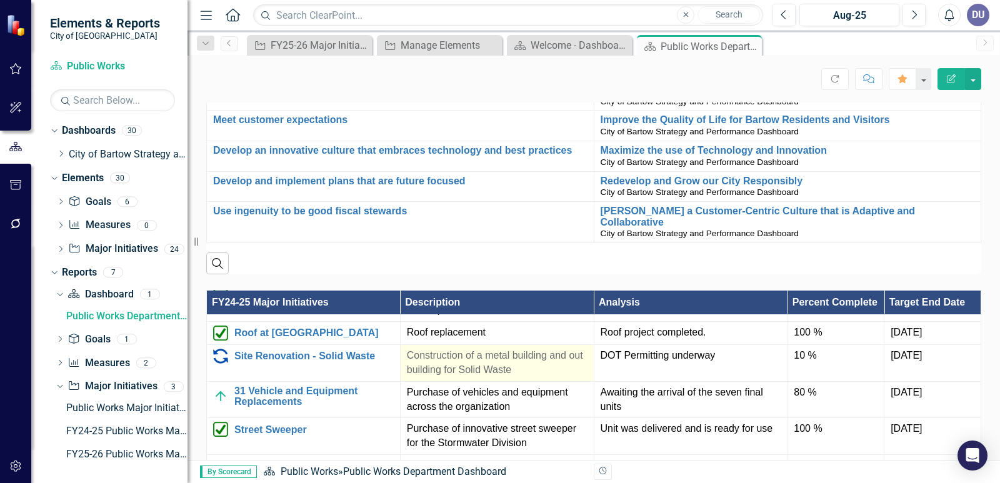
scroll to position [937, 0]
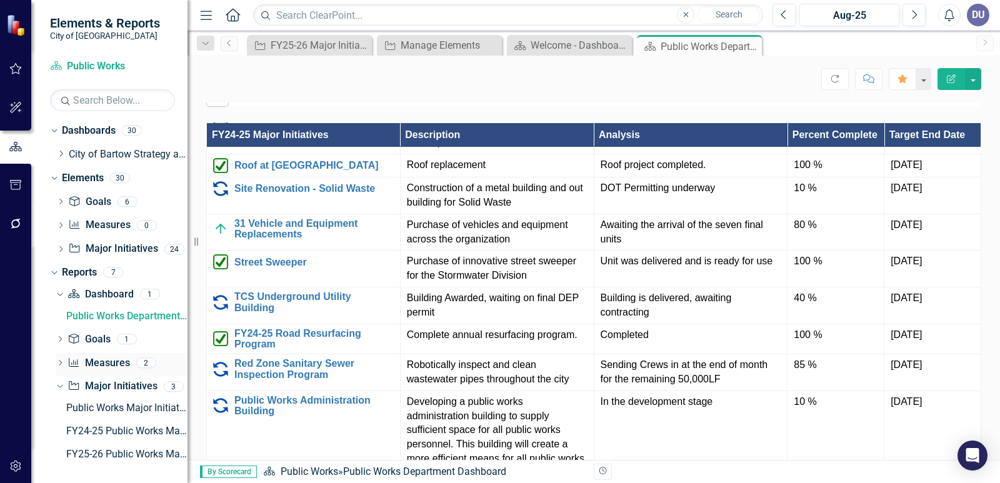
click at [59, 362] on icon "Dropdown" at bounding box center [60, 363] width 9 height 7
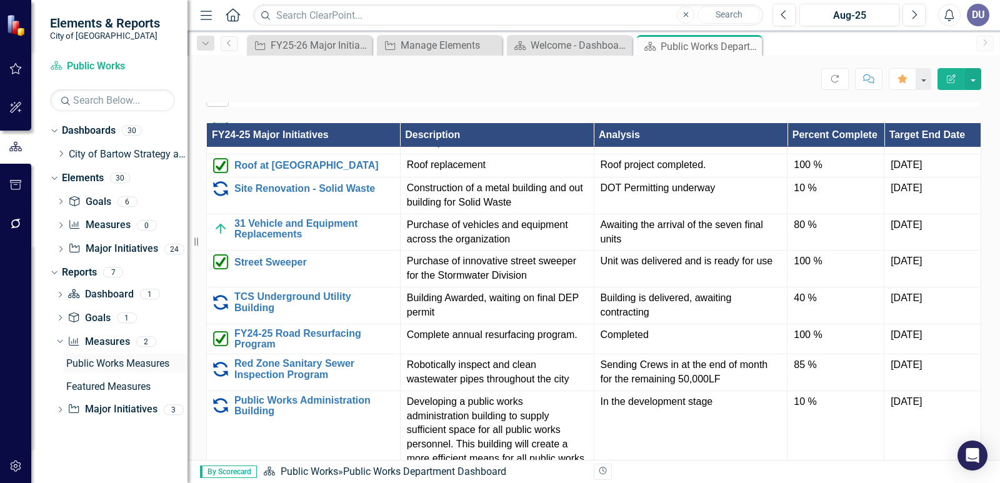
click at [116, 360] on div "Public Works Measures" at bounding box center [126, 363] width 121 height 11
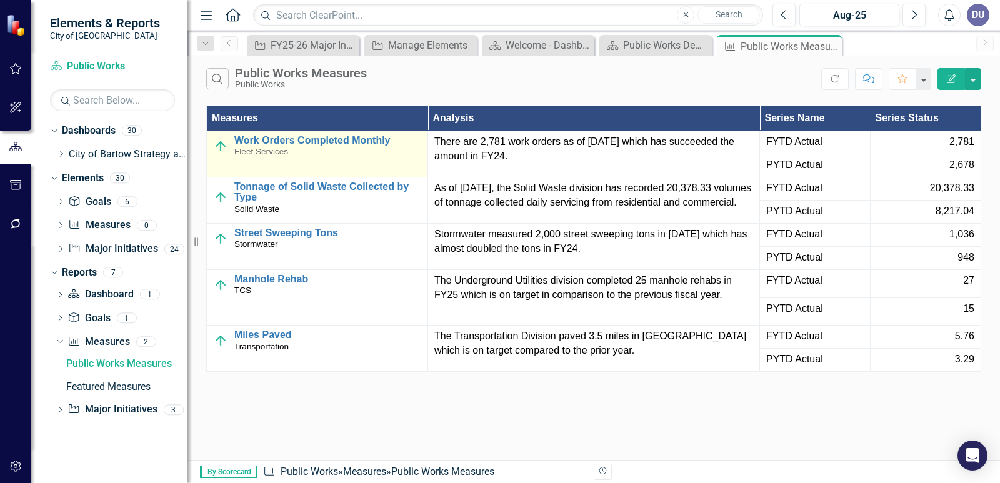
click at [291, 148] on div "Work Orders Completed Monthly Fleet Services" at bounding box center [327, 146] width 187 height 22
click at [300, 141] on link "Work Orders Completed Monthly" at bounding box center [327, 140] width 187 height 11
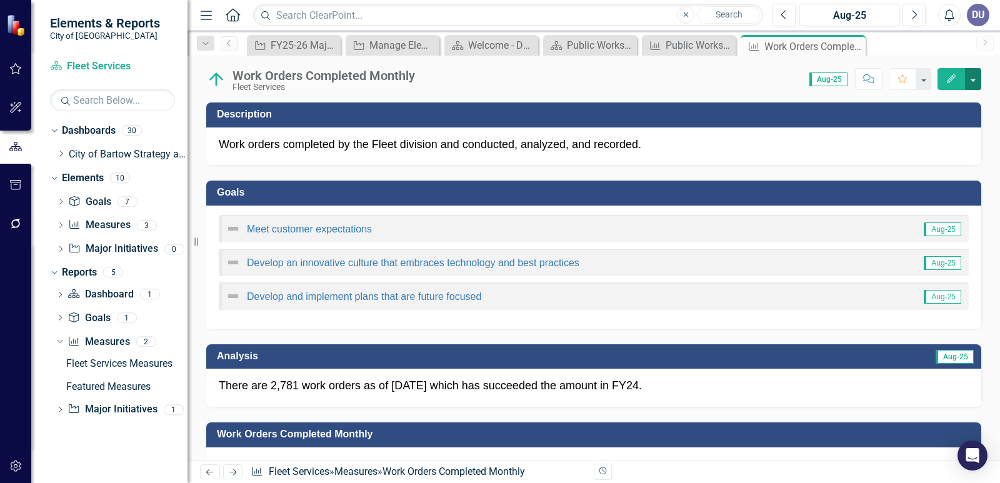
click at [975, 77] on button "button" at bounding box center [973, 79] width 16 height 22
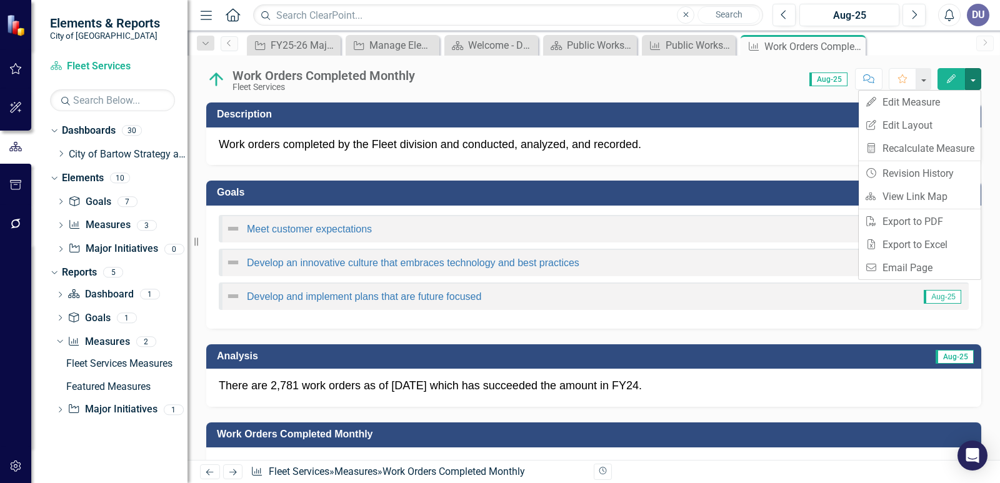
click at [711, 94] on div "Work Orders Completed Monthly Fleet Services Score: 0.00 Aug-25 Completed Comme…" at bounding box center [593, 258] width 812 height 404
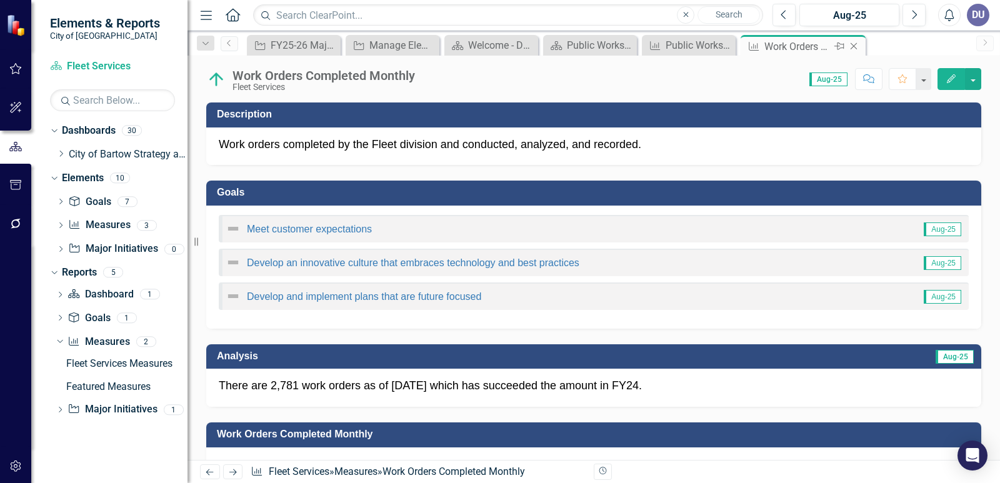
click at [858, 45] on icon "Close" at bounding box center [853, 46] width 12 height 10
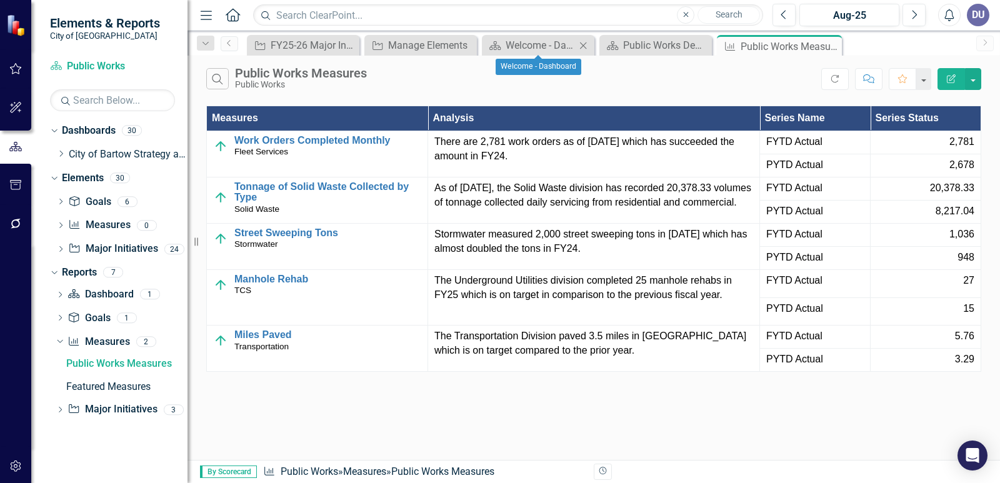
click at [588, 49] on icon "Close" at bounding box center [583, 46] width 12 height 10
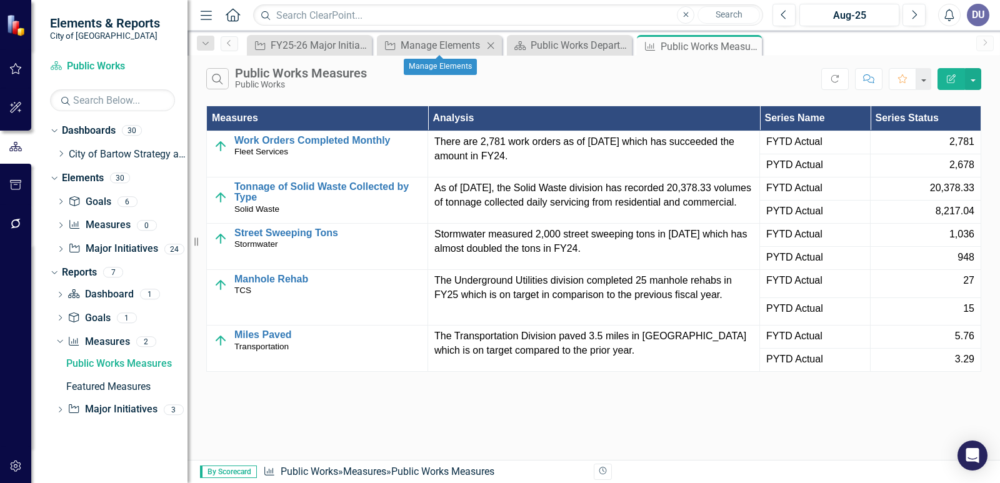
click at [494, 44] on icon "Close" at bounding box center [490, 46] width 12 height 10
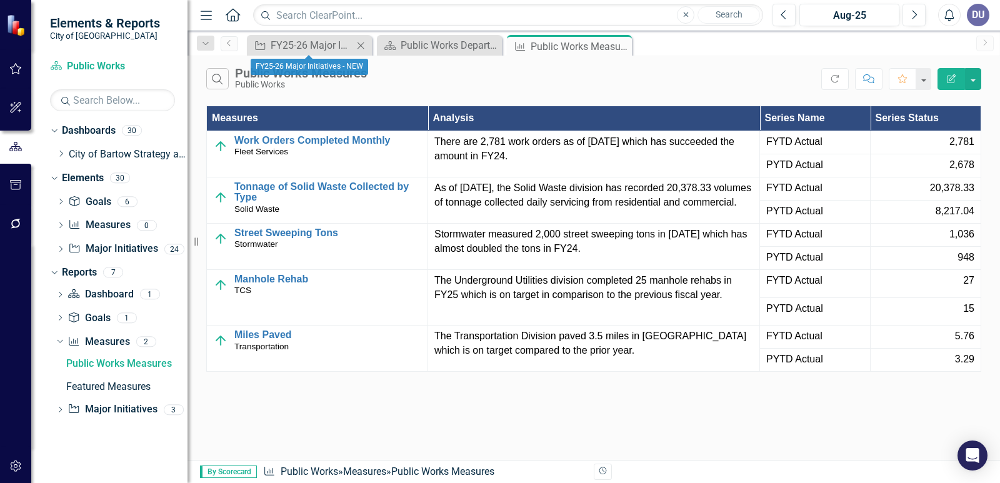
click at [360, 46] on icon "Close" at bounding box center [360, 46] width 12 height 10
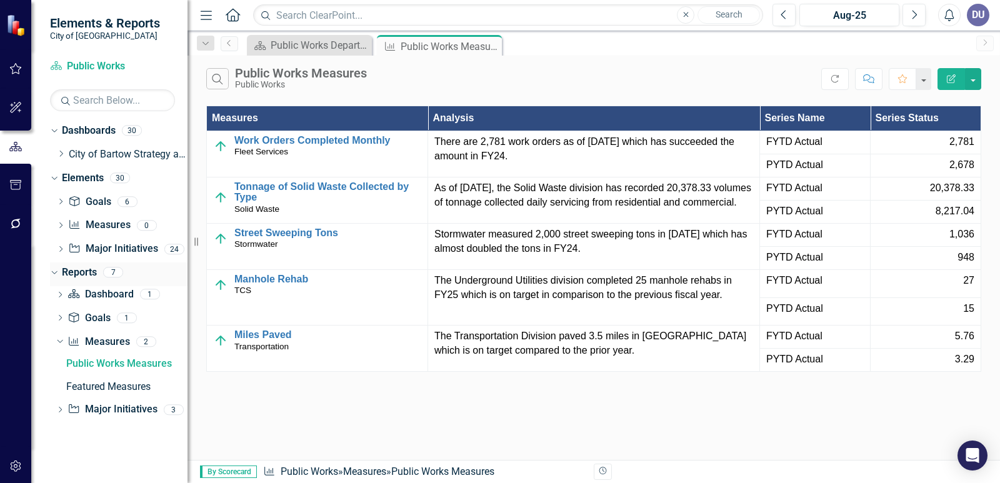
click at [57, 272] on div "Dropdown" at bounding box center [52, 271] width 11 height 9
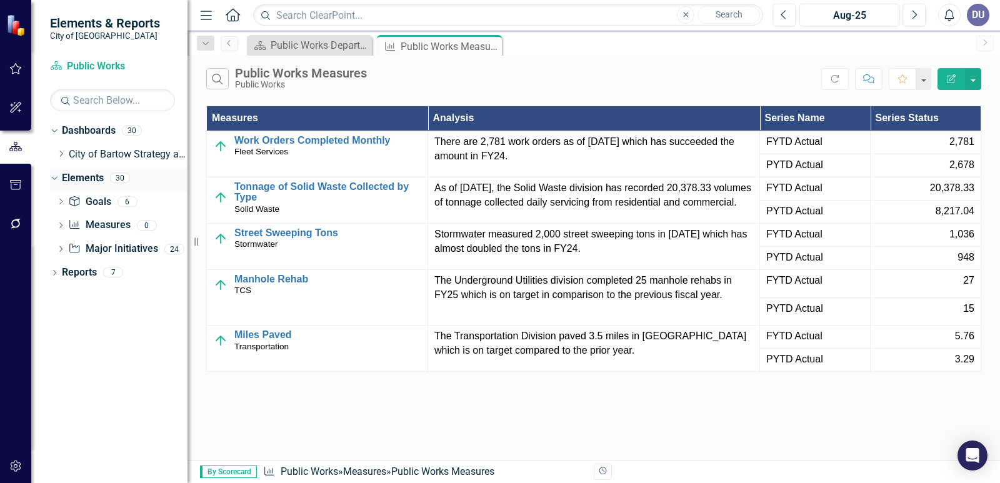
click at [55, 181] on icon "Dropdown" at bounding box center [52, 177] width 7 height 9
click at [56, 129] on icon "Dropdown" at bounding box center [52, 130] width 7 height 9
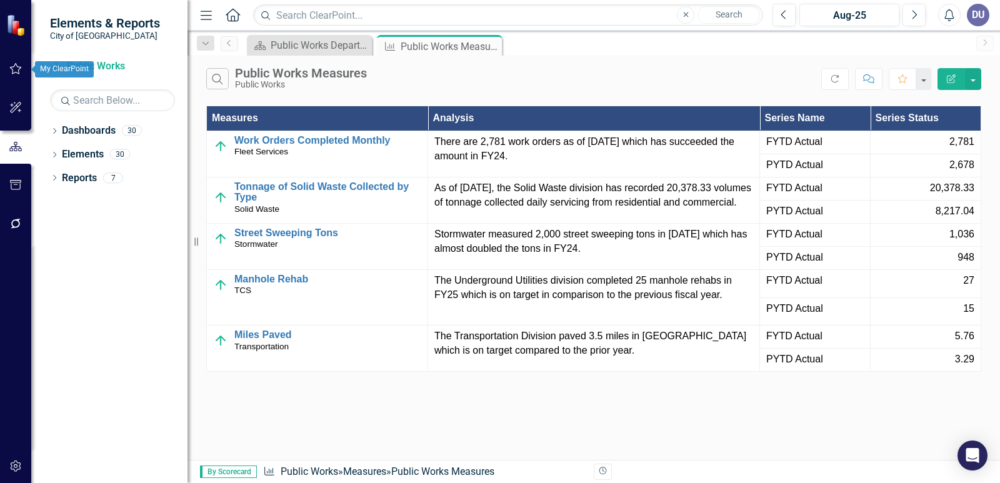
click at [19, 70] on icon "button" at bounding box center [15, 69] width 13 height 10
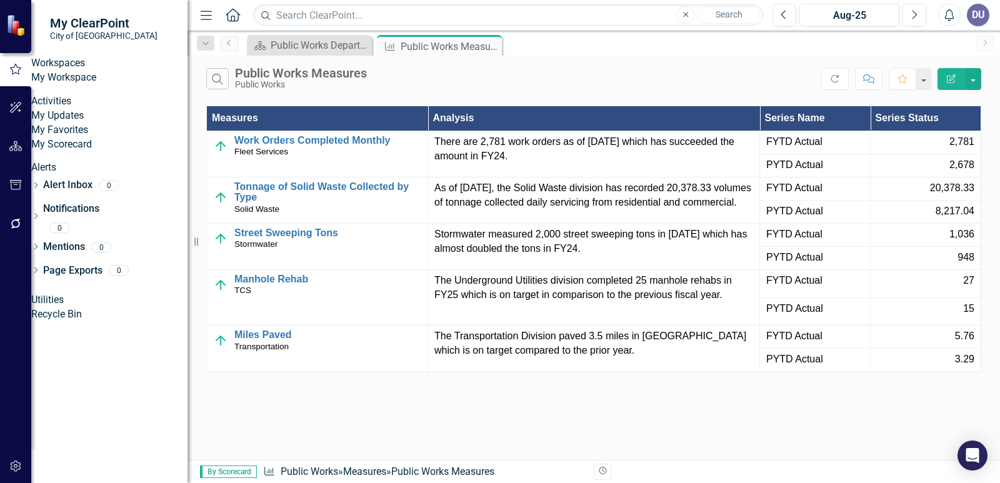
click at [979, 13] on div "DU" at bounding box center [977, 15] width 22 height 22
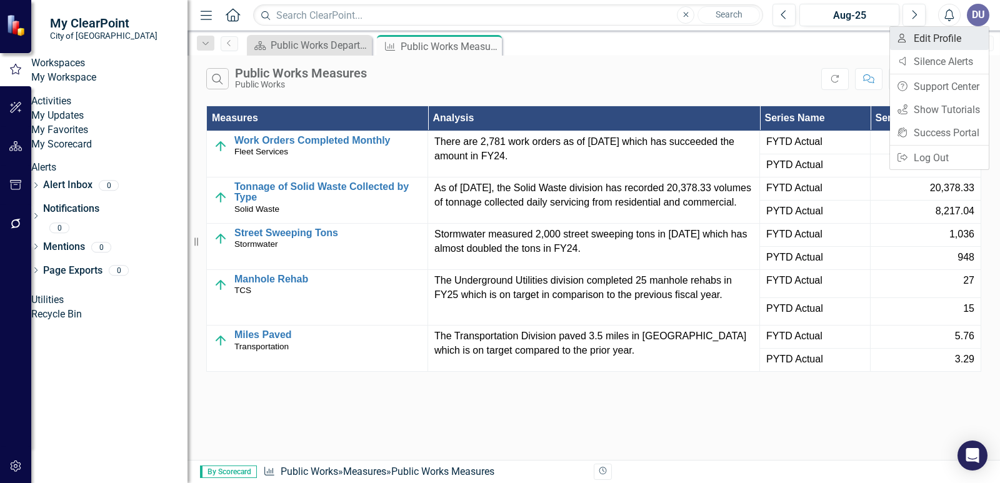
click at [930, 39] on link "User Edit Profile" at bounding box center [939, 38] width 99 height 23
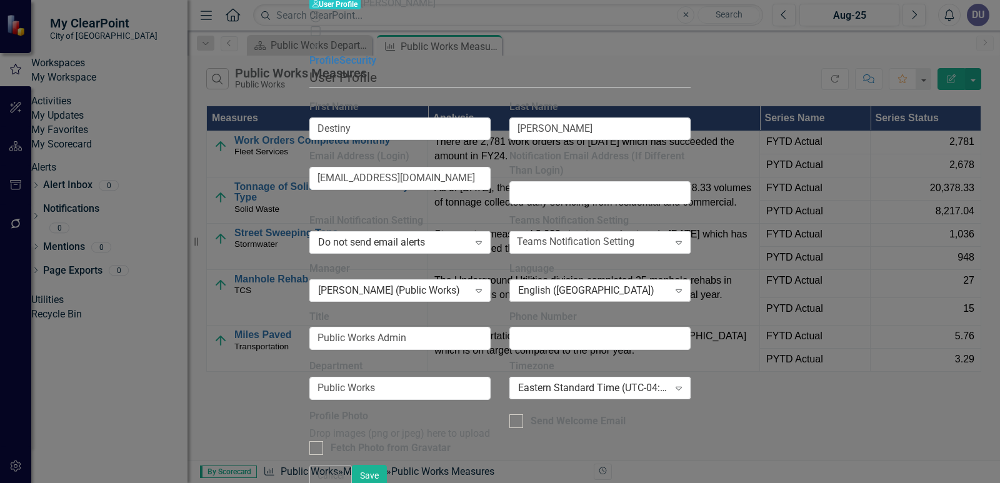
scroll to position [19, 0]
click at [339, 66] on link "Security" at bounding box center [357, 60] width 37 height 12
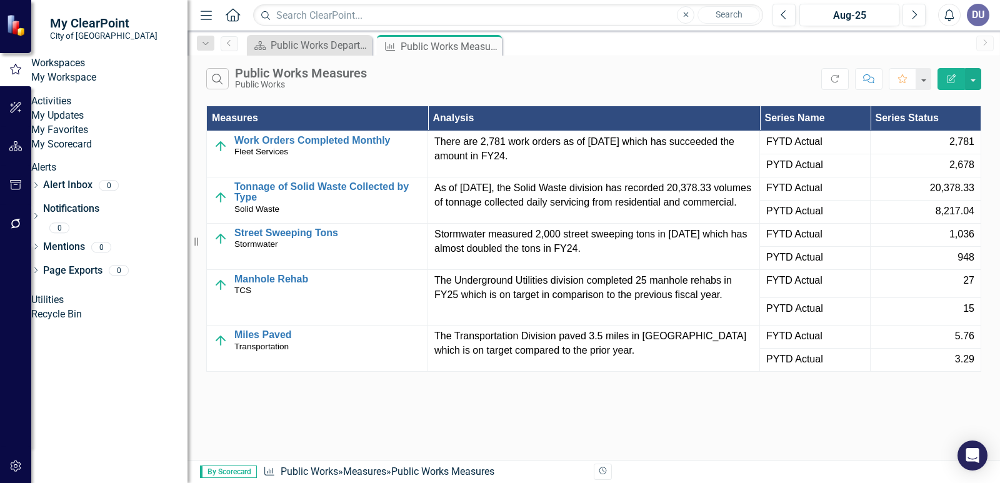
click at [67, 152] on link "My Scorecard" at bounding box center [109, 144] width 156 height 14
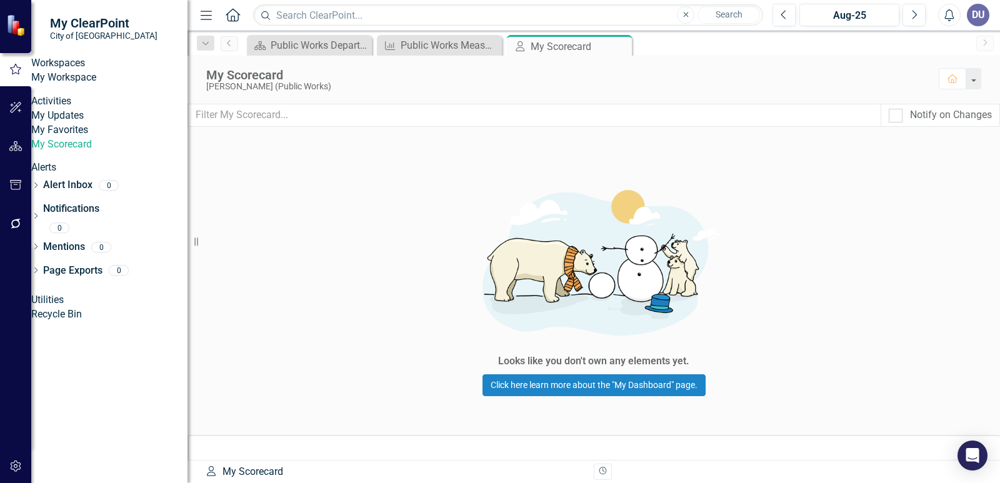
click at [56, 85] on link "My Workspace" at bounding box center [109, 78] width 156 height 14
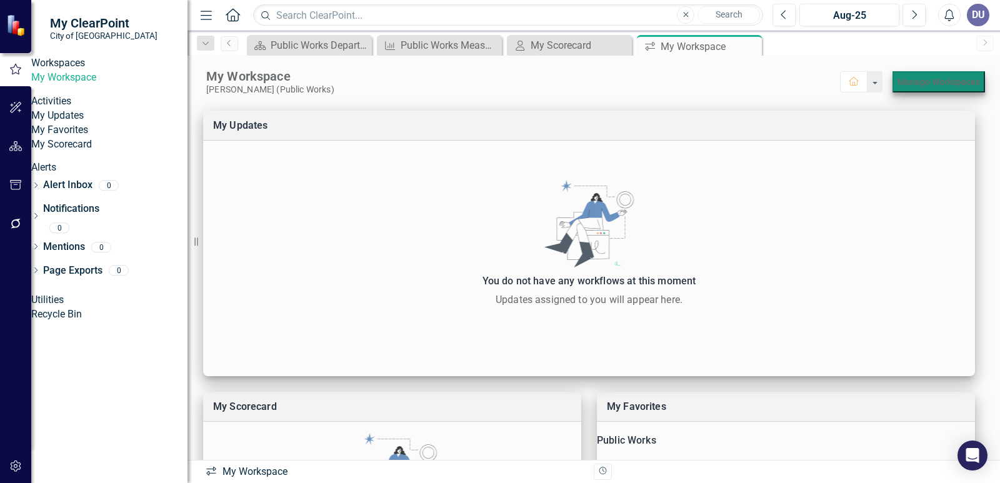
click at [946, 81] on link "Manage Workspaces" at bounding box center [938, 82] width 82 height 10
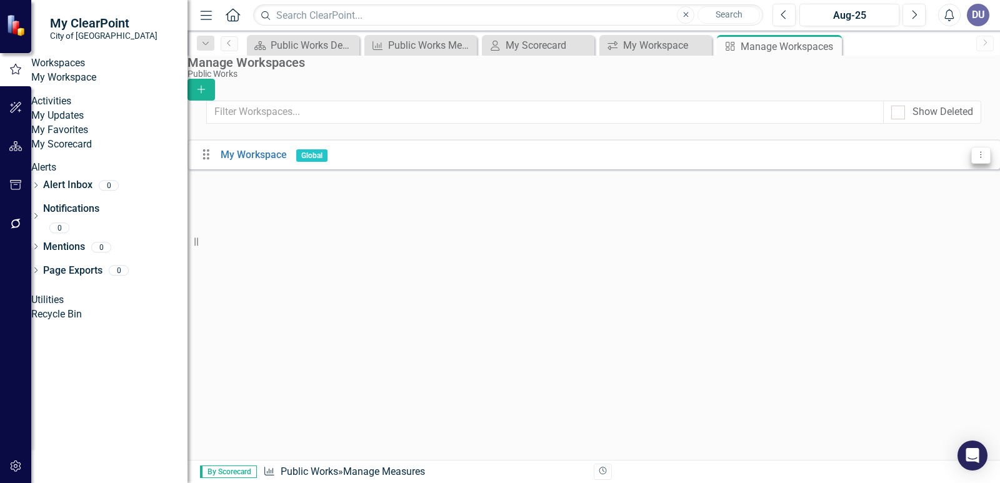
click at [975, 153] on icon "Dropdown Menu" at bounding box center [980, 155] width 11 height 8
click at [782, 158] on div "Drag My Workspace Global Dropdown Menu" at bounding box center [593, 154] width 812 height 30
click at [828, 46] on icon "Close" at bounding box center [829, 46] width 12 height 10
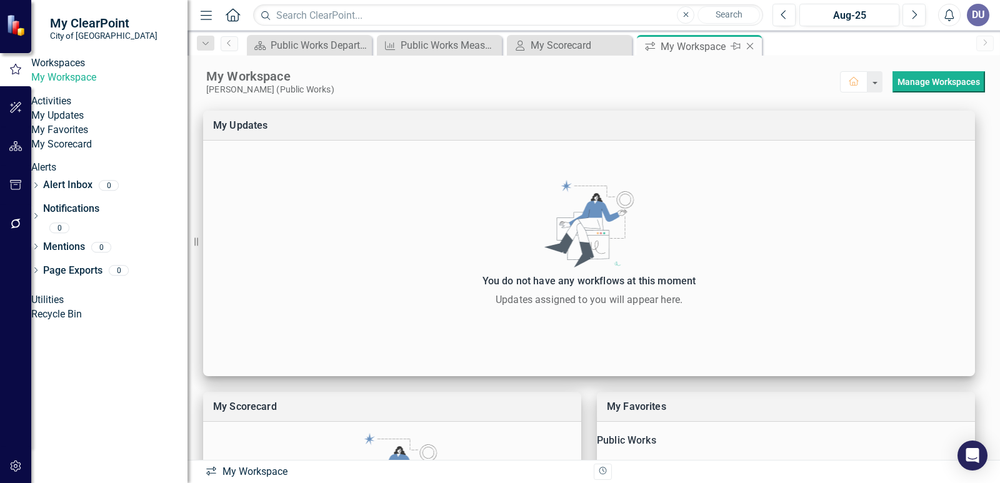
click at [748, 45] on icon at bounding box center [750, 46] width 7 height 7
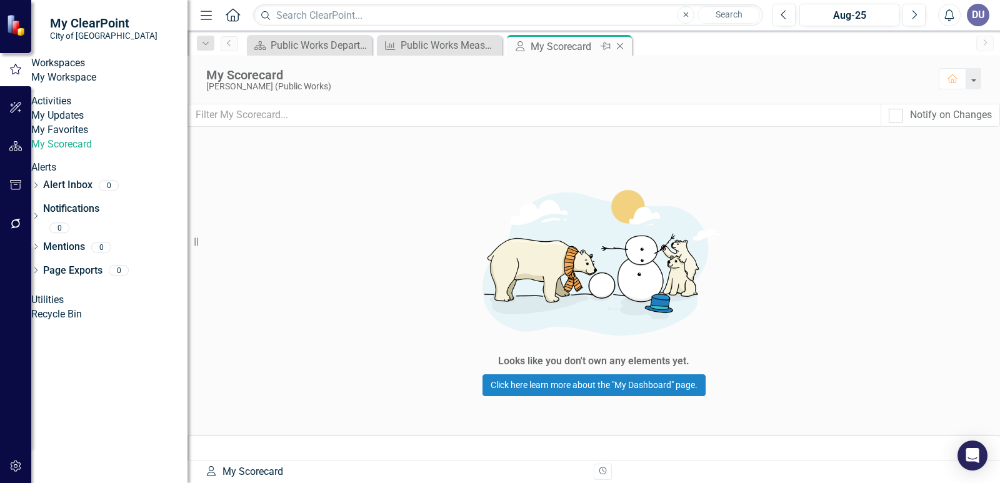
click at [622, 44] on icon "Close" at bounding box center [619, 46] width 12 height 10
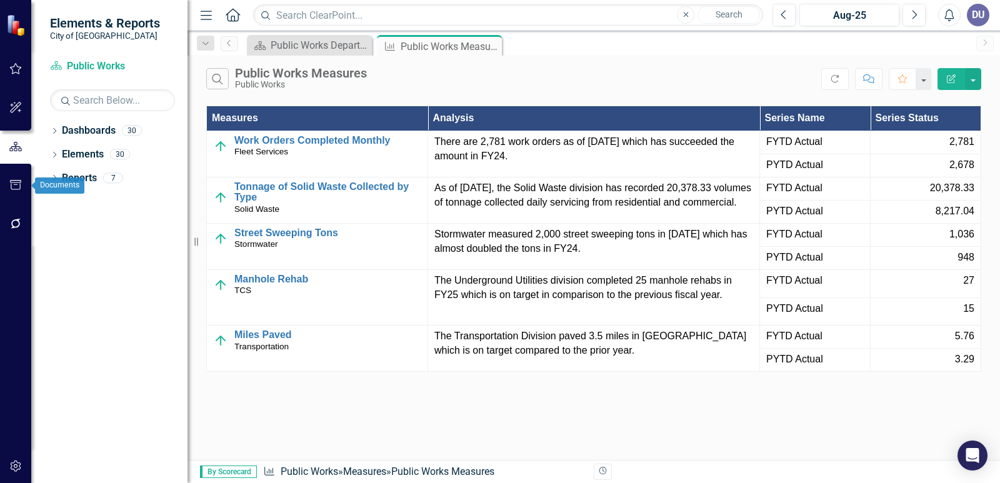
click at [16, 187] on icon "button" at bounding box center [15, 185] width 13 height 10
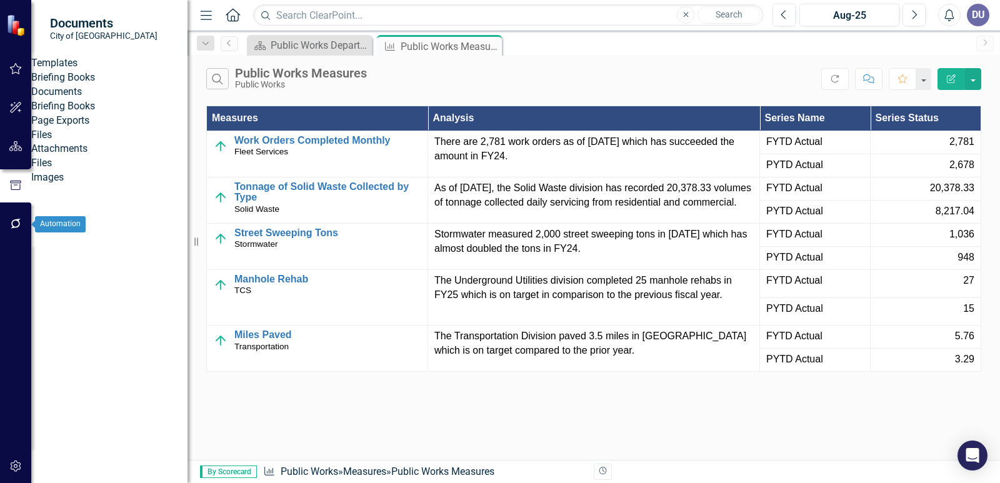
click at [9, 219] on icon "button" at bounding box center [15, 224] width 13 height 10
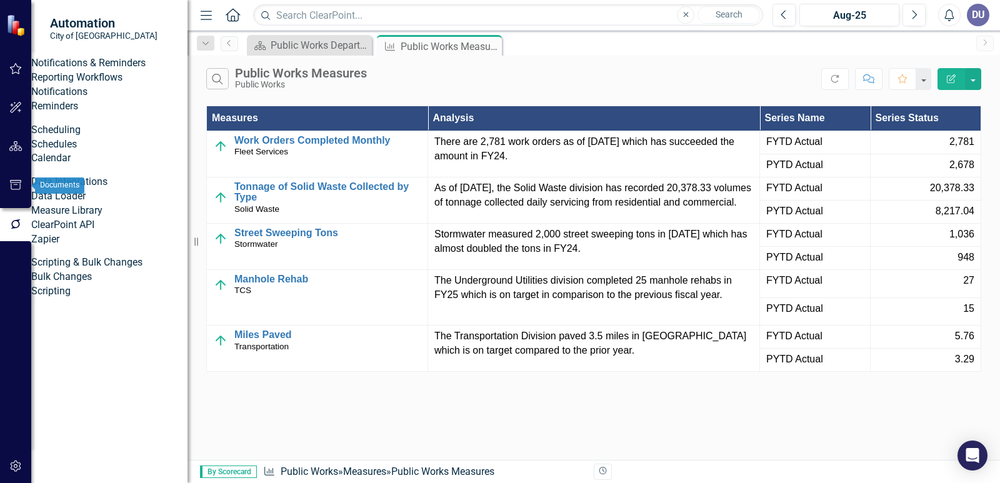
click at [16, 186] on icon "button" at bounding box center [15, 185] width 13 height 10
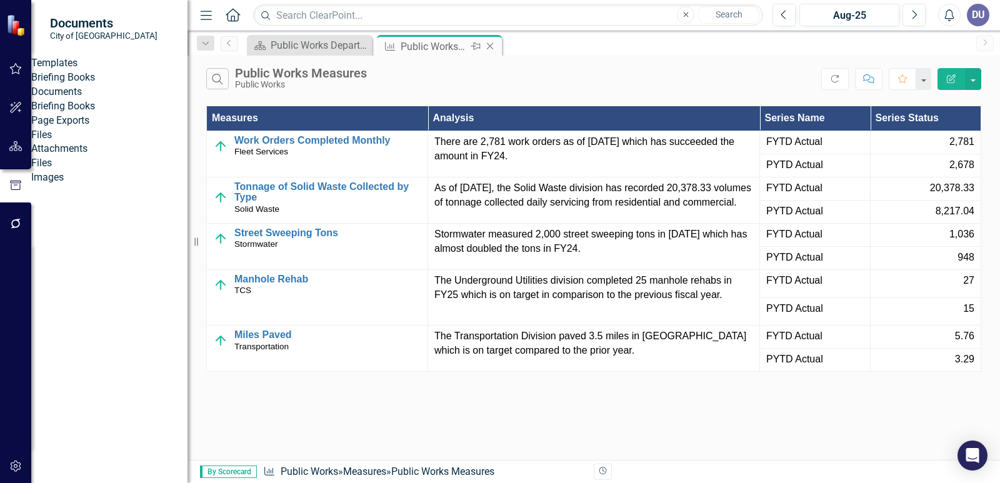
click at [494, 46] on icon "Close" at bounding box center [490, 46] width 12 height 10
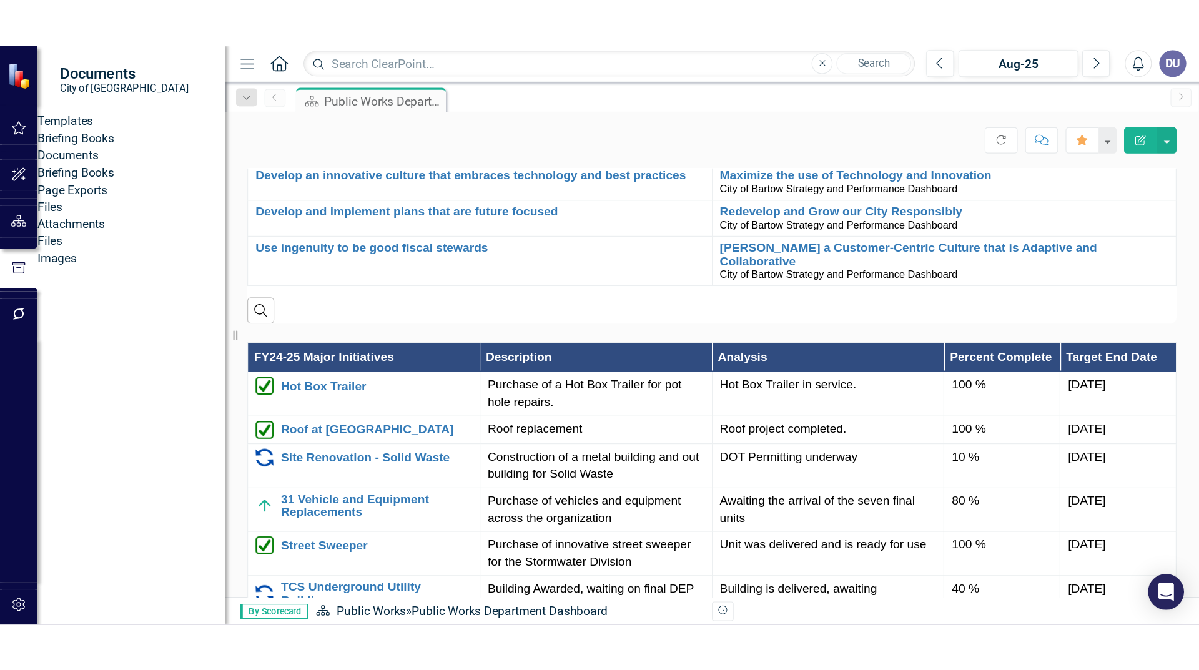
scroll to position [30, 0]
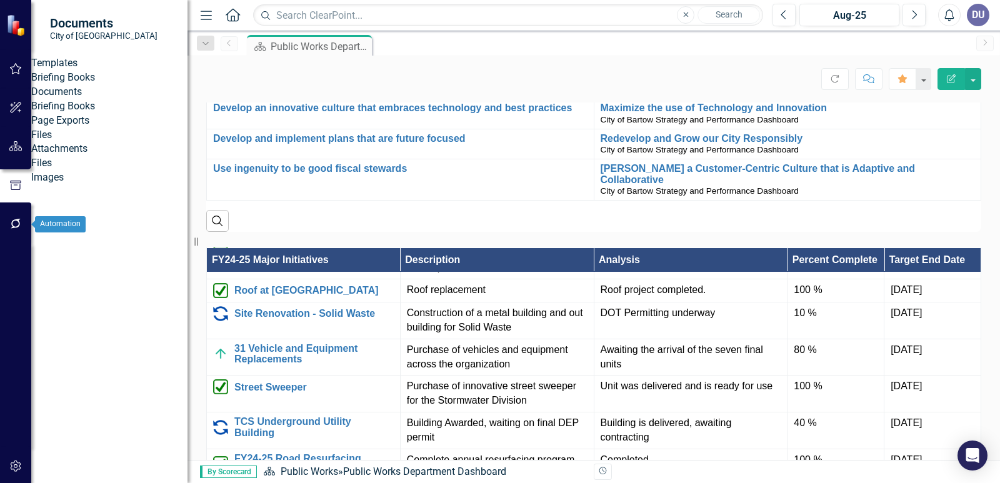
click at [14, 222] on icon "button" at bounding box center [15, 224] width 13 height 10
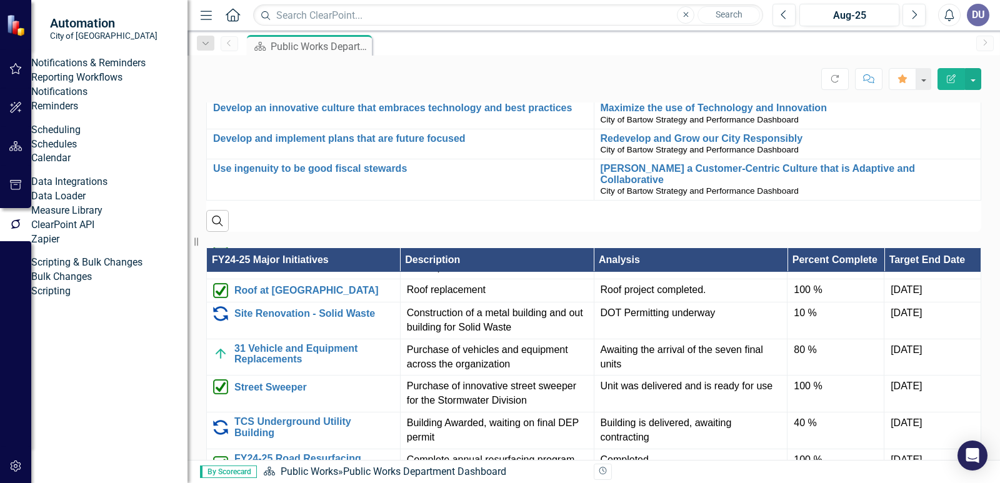
click at [86, 85] on link "Reporting Workflows" at bounding box center [109, 78] width 156 height 14
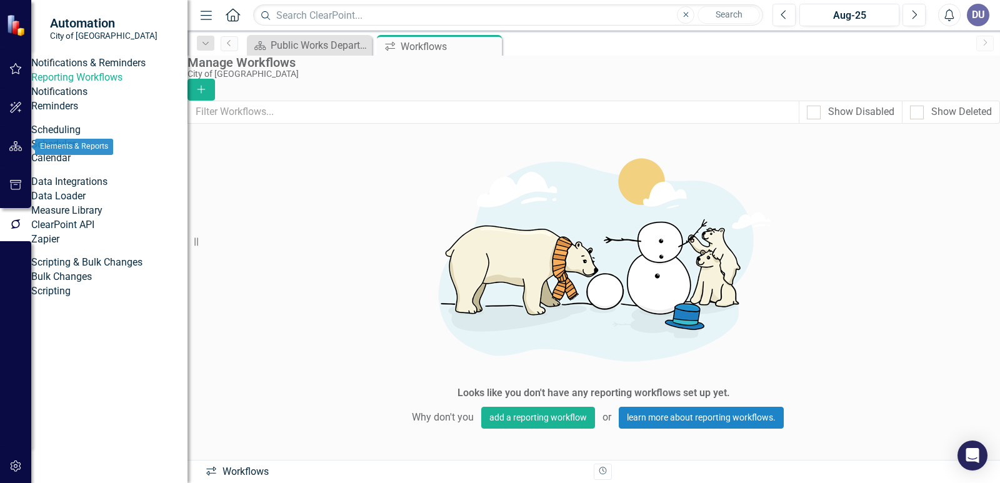
click at [19, 144] on icon "button" at bounding box center [15, 146] width 13 height 10
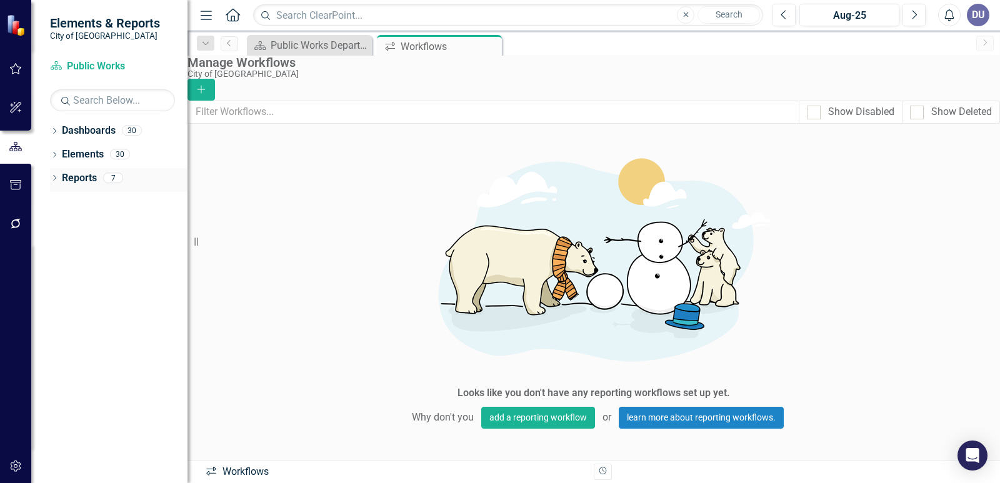
click at [54, 175] on div "Dropdown" at bounding box center [54, 179] width 9 height 11
click at [59, 199] on icon "Dropdown" at bounding box center [60, 200] width 9 height 7
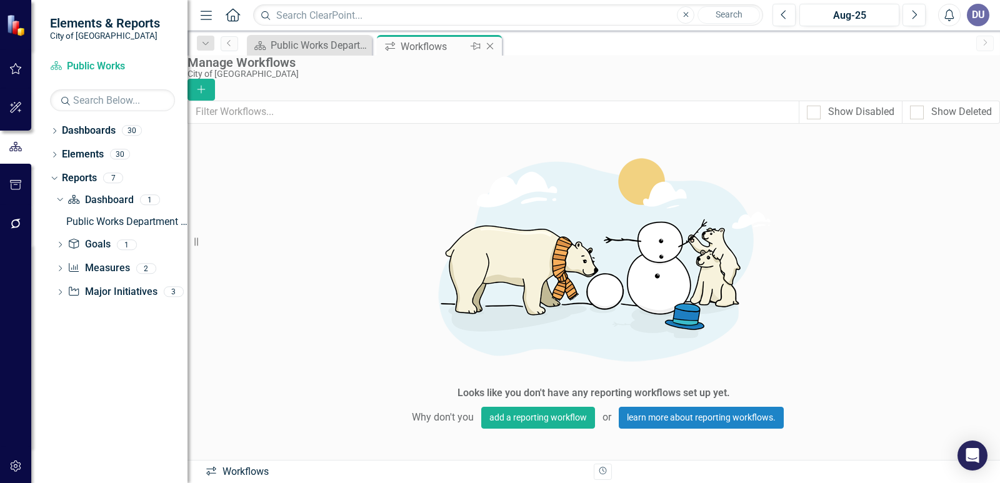
click at [492, 44] on icon at bounding box center [490, 46] width 7 height 7
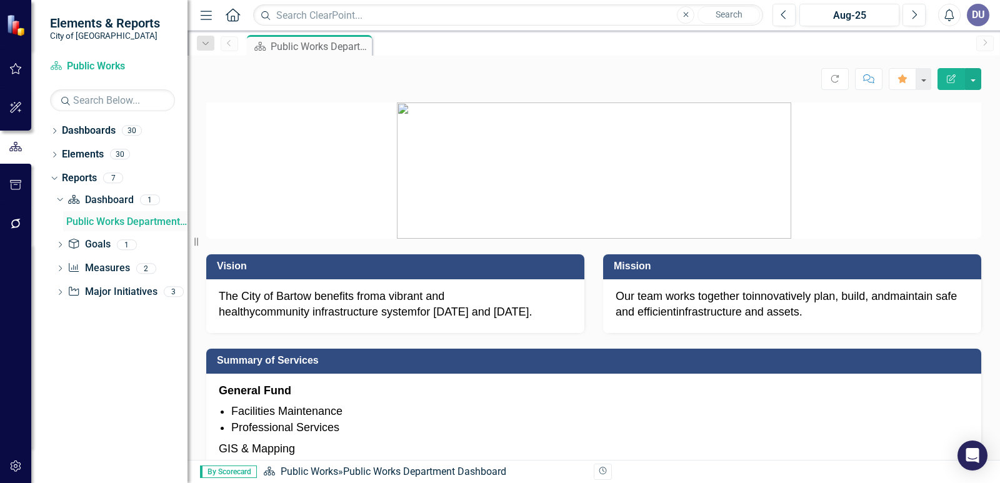
click at [144, 224] on div "Public Works Department Dashboard" at bounding box center [126, 221] width 121 height 11
click at [61, 246] on icon at bounding box center [60, 245] width 3 height 6
click at [62, 267] on icon "Dropdown" at bounding box center [60, 269] width 9 height 7
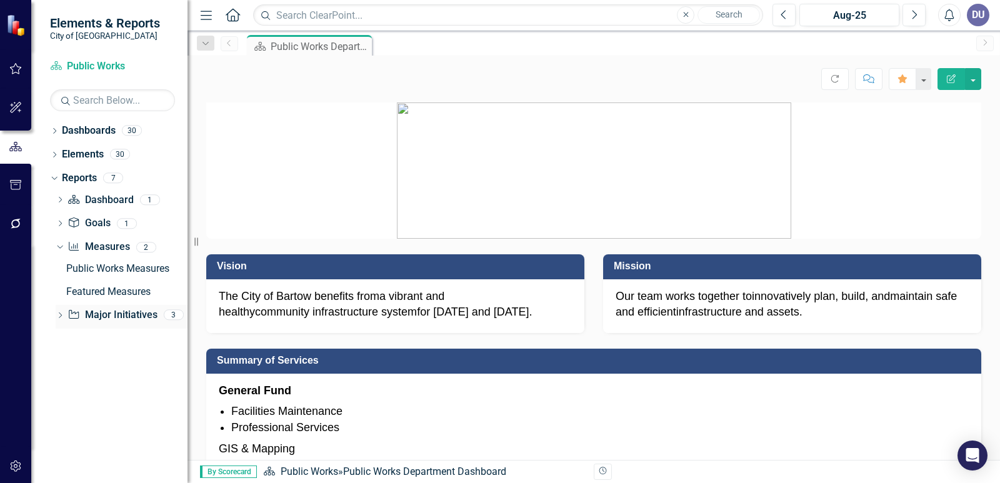
click at [57, 313] on icon "Dropdown" at bounding box center [60, 316] width 9 height 7
click at [15, 71] on icon "button" at bounding box center [15, 69] width 13 height 10
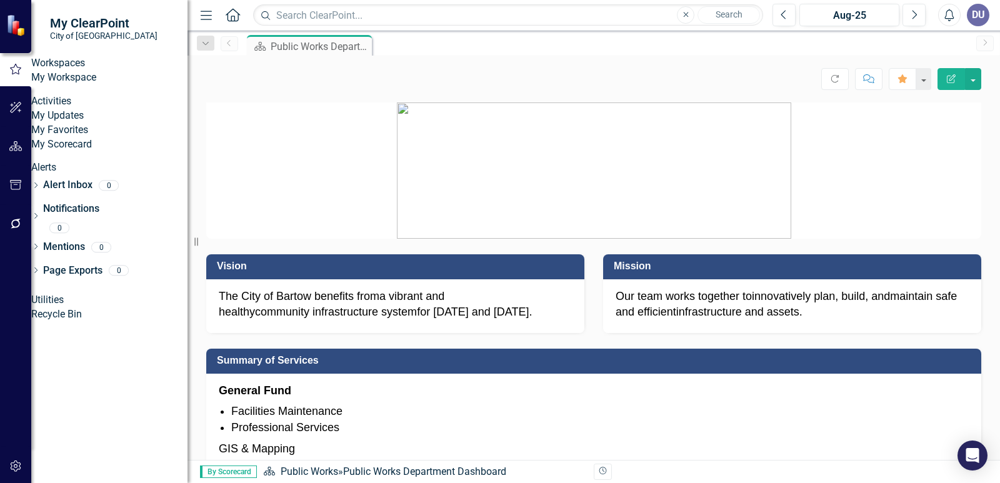
click at [61, 81] on link "My Workspace" at bounding box center [109, 78] width 156 height 14
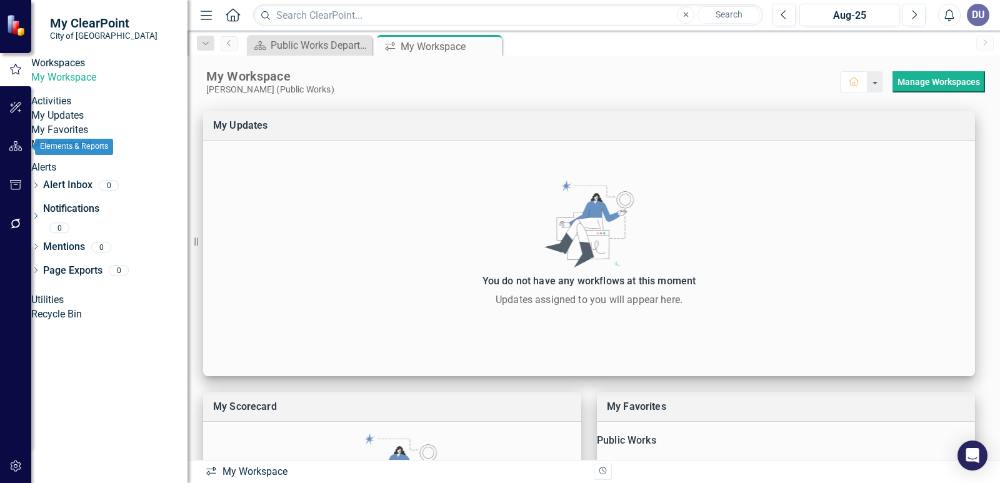
click at [18, 142] on icon "button" at bounding box center [15, 146] width 13 height 10
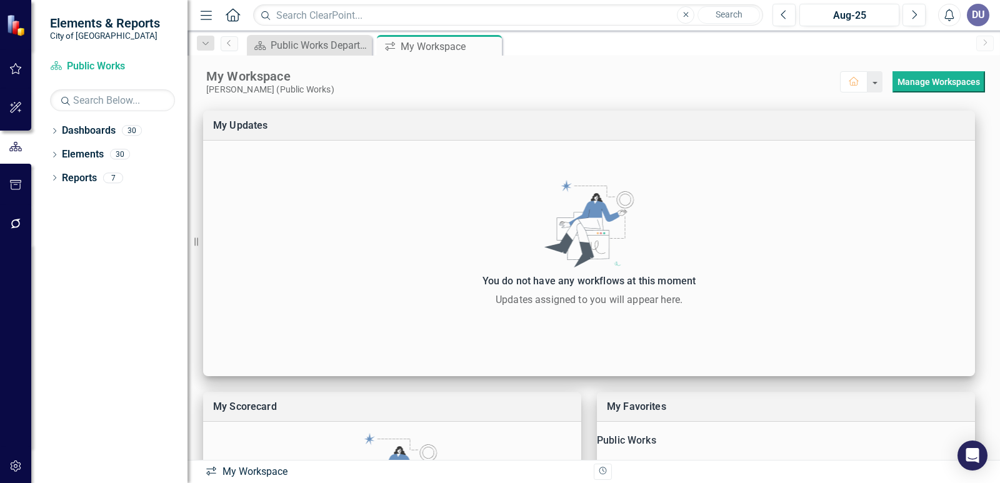
click at [982, 21] on div "DU" at bounding box center [977, 15] width 22 height 22
click at [940, 111] on link "icon.tutorial Show Tutorials" at bounding box center [939, 109] width 99 height 23
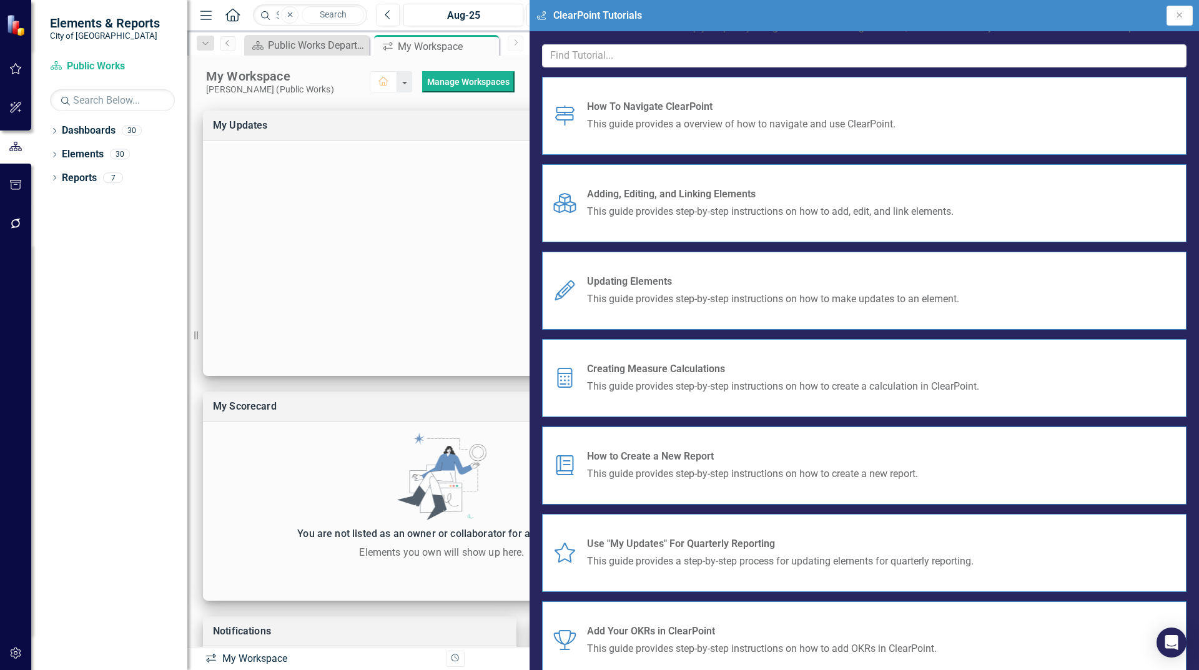
scroll to position [82, 0]
click at [918, 467] on span "This guide provides step-by-step instructions on how to create a new report." at bounding box center [752, 474] width 331 height 14
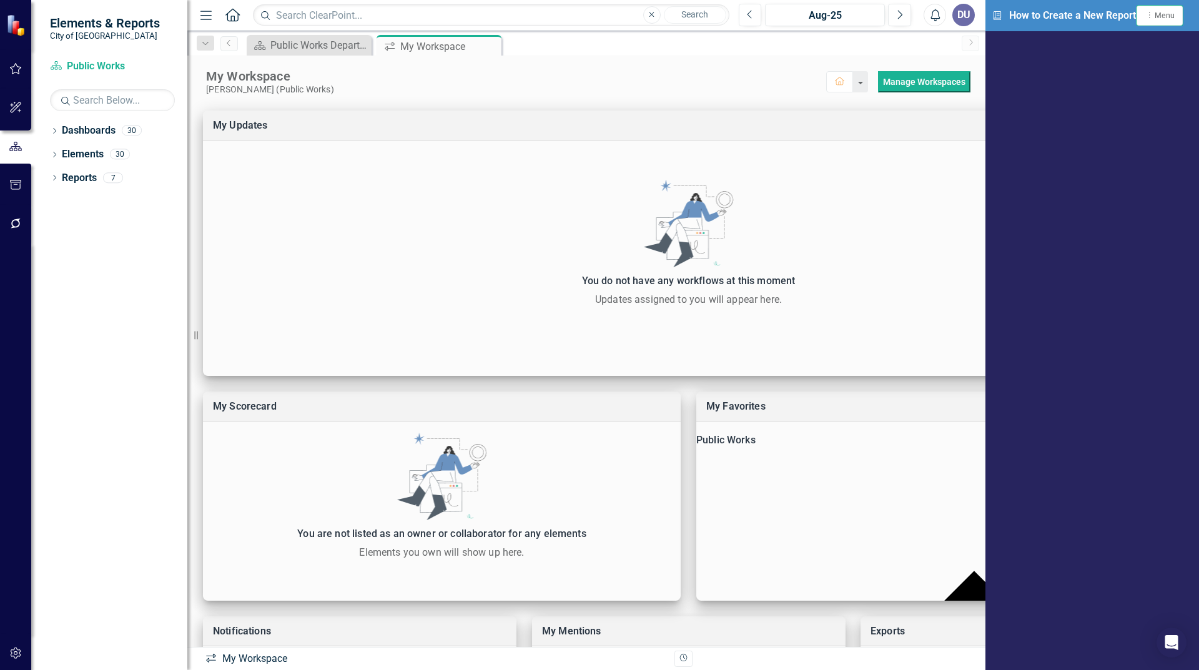
scroll to position [4, 0]
click at [895, 49] on div "Dashboard Public Works Department Dashboard Close icon.workspace My Workspace P…" at bounding box center [600, 45] width 712 height 20
click at [56, 178] on icon "Dropdown" at bounding box center [54, 179] width 9 height 7
click at [202, 20] on icon "Menu" at bounding box center [206, 14] width 16 height 13
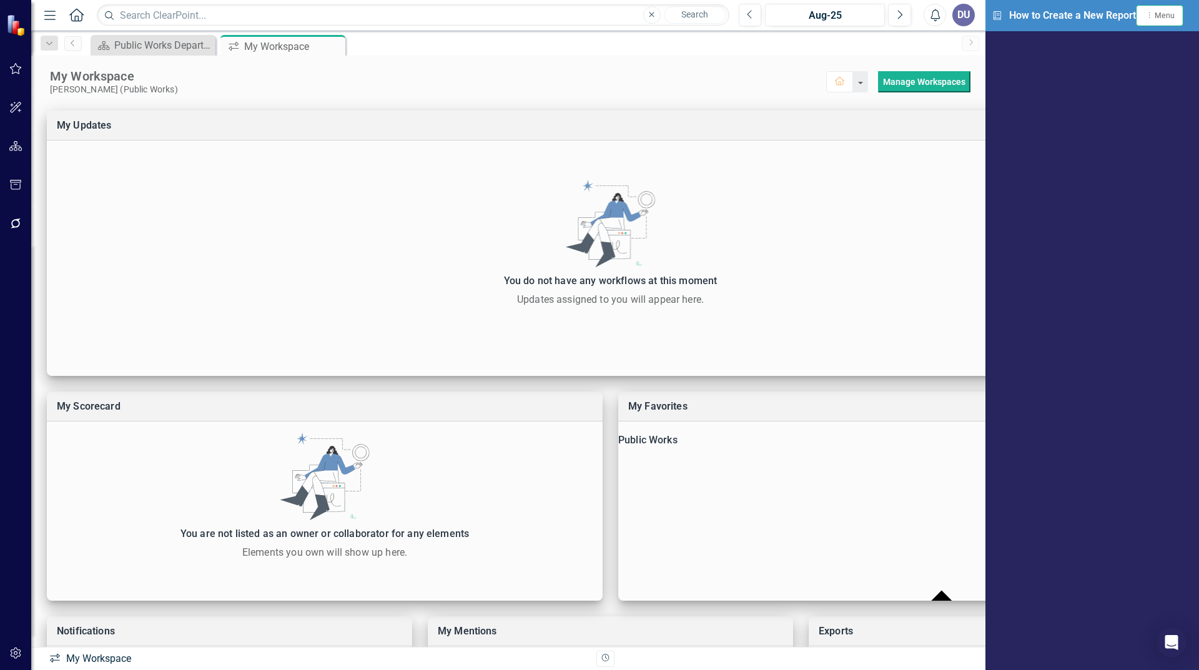
click at [49, 11] on icon "button" at bounding box center [49, 15] width 11 height 9
